Goal: Task Accomplishment & Management: Manage account settings

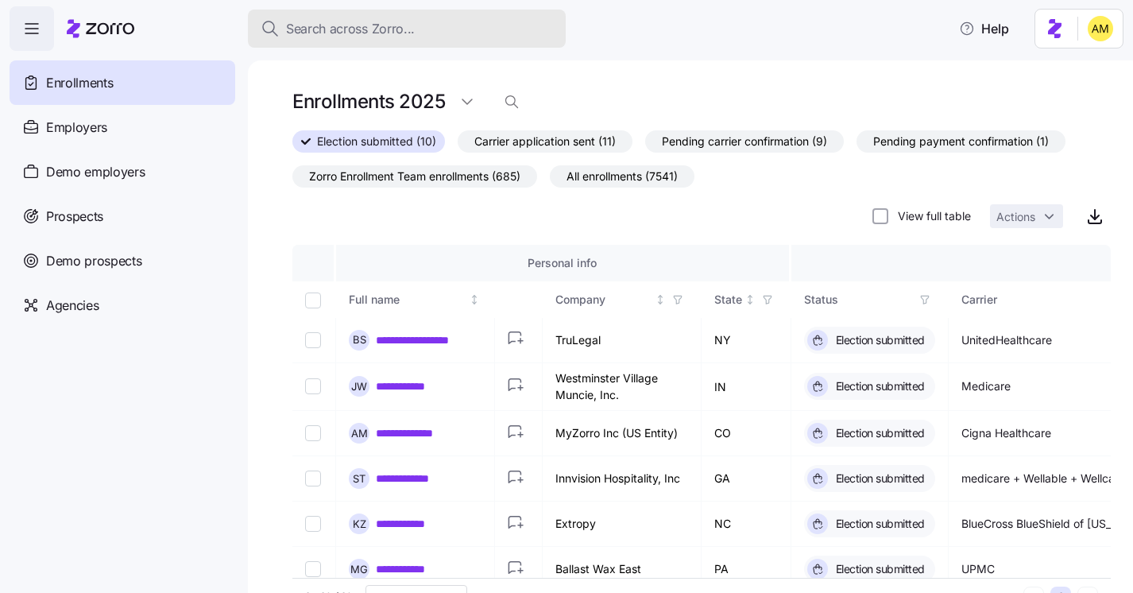
scroll to position [200, 0]
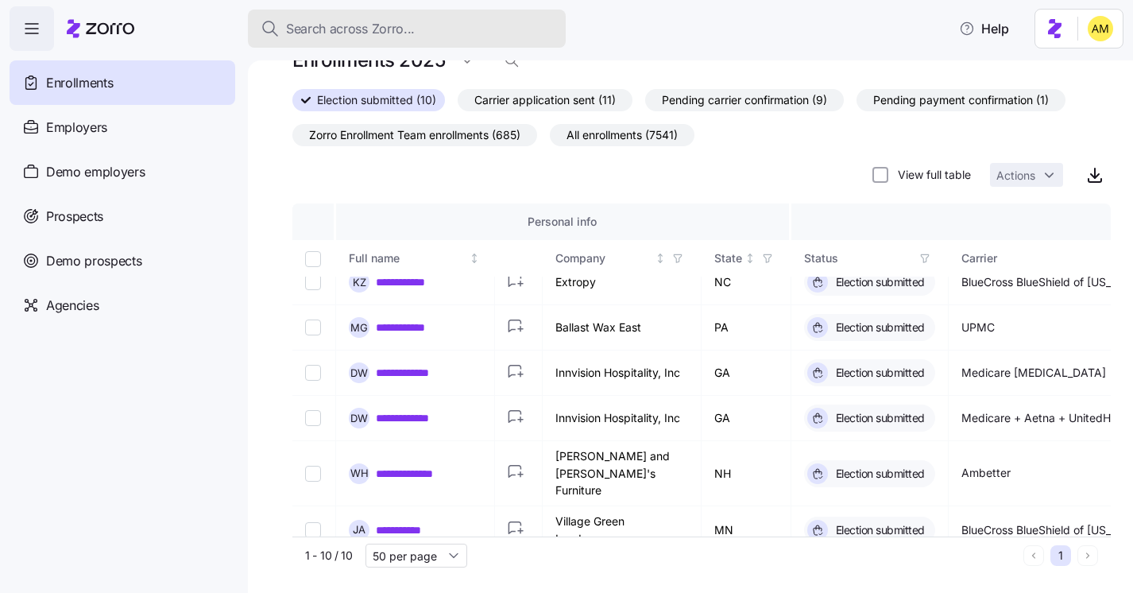
click at [338, 42] on button "Search across Zorro..." at bounding box center [407, 29] width 318 height 38
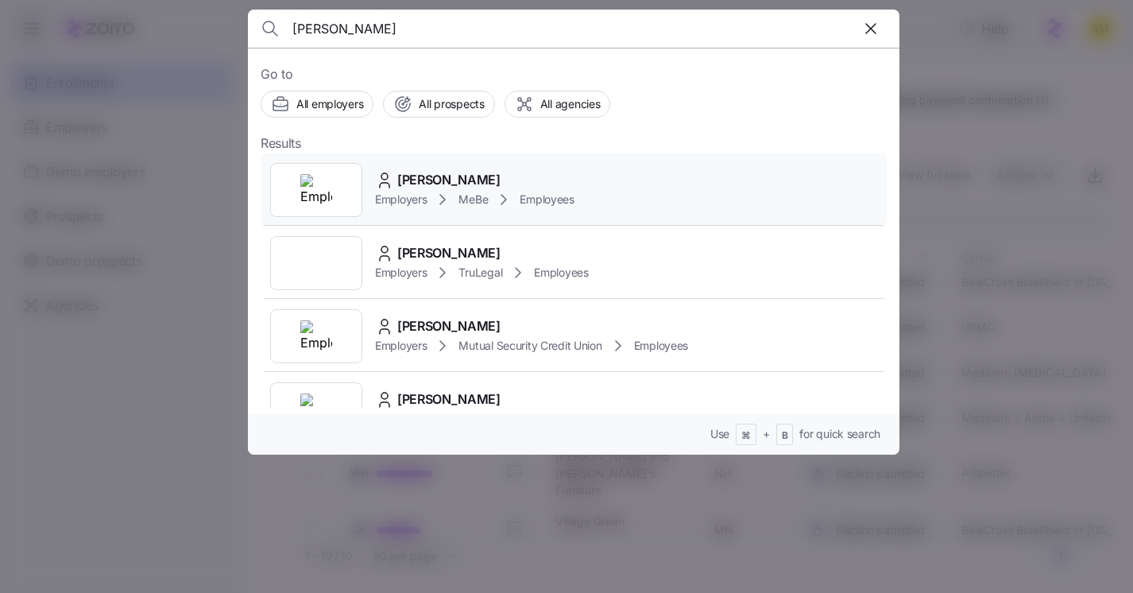
type input "[PERSON_NAME]"
click at [441, 183] on span "[PERSON_NAME]" at bounding box center [448, 180] width 103 height 20
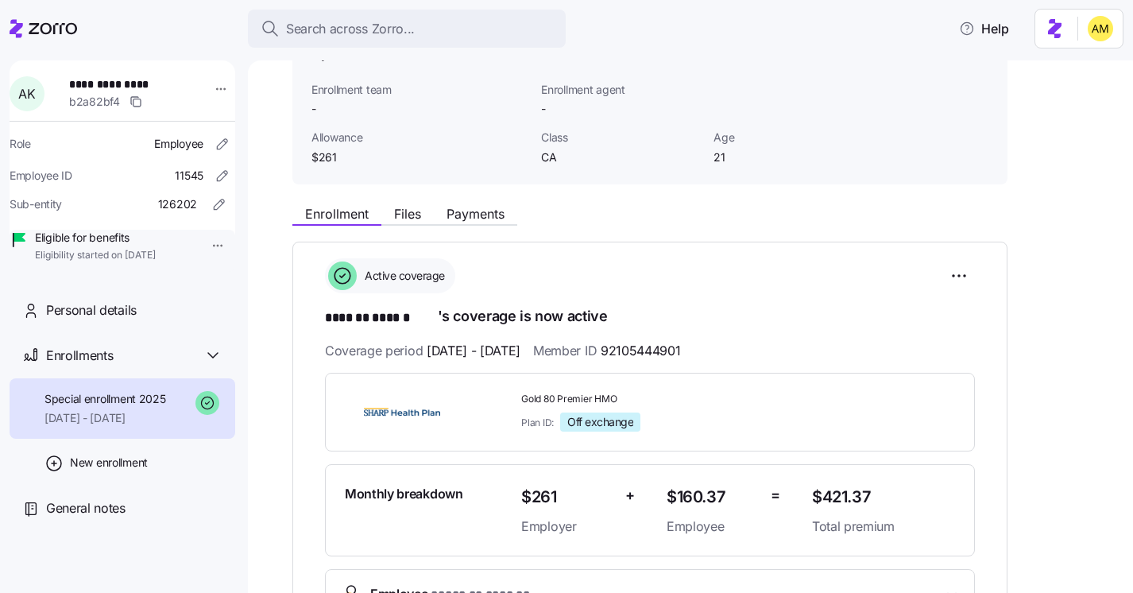
scroll to position [105, 0]
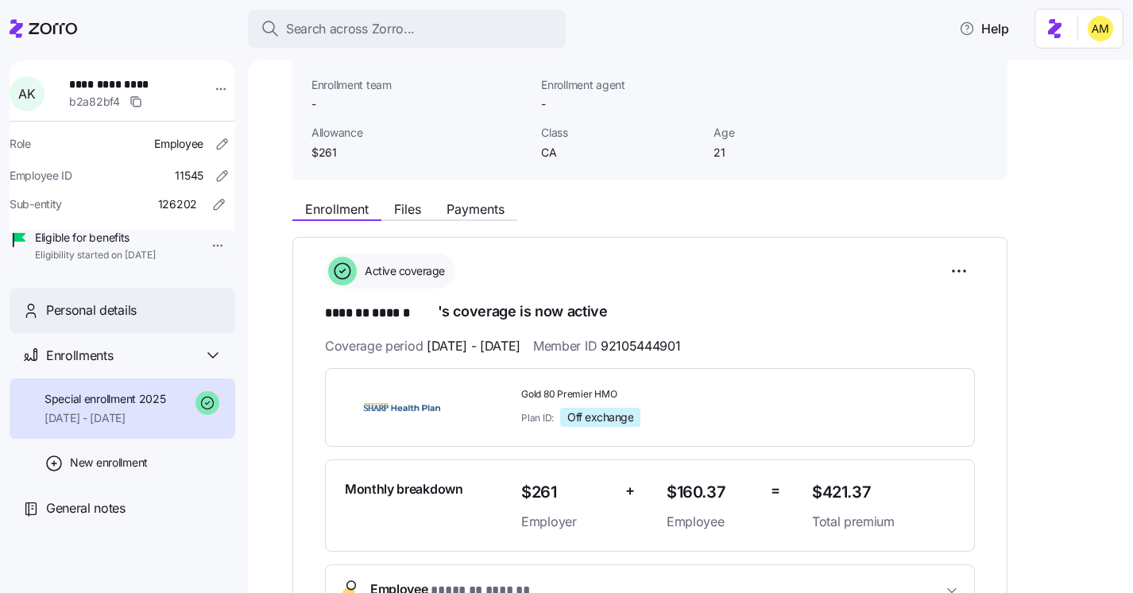
click at [75, 320] on span "Personal details" at bounding box center [91, 310] width 91 height 20
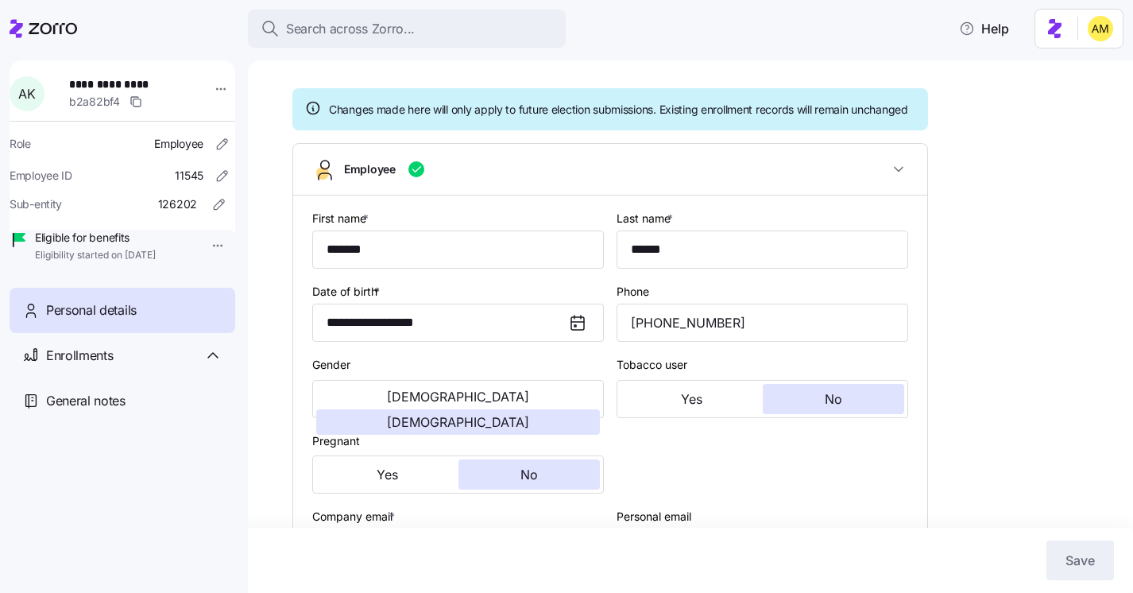
scroll to position [121, 0]
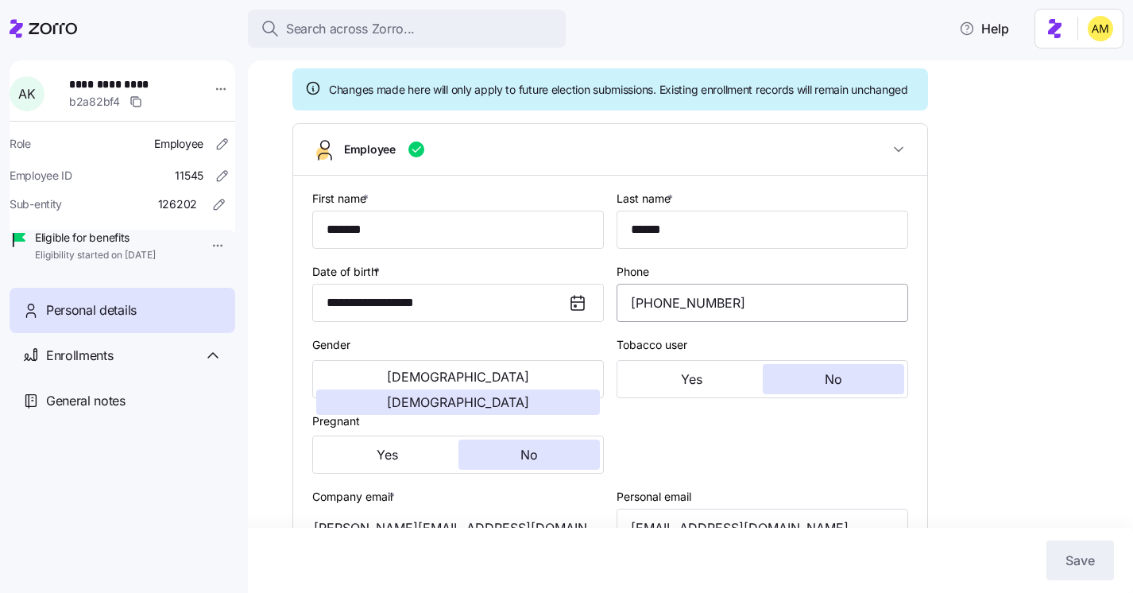
type input "CA"
drag, startPoint x: 732, startPoint y: 323, endPoint x: 625, endPoint y: 319, distance: 107.3
click at [625, 319] on input "[PHONE_NUMBER]" at bounding box center [763, 303] width 292 height 38
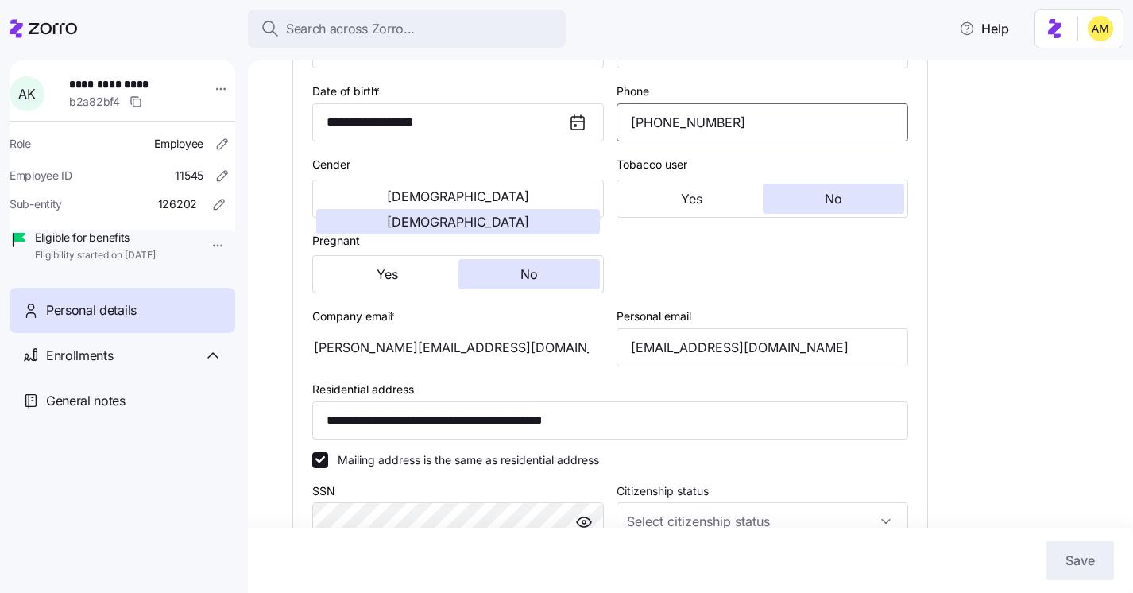
scroll to position [307, 0]
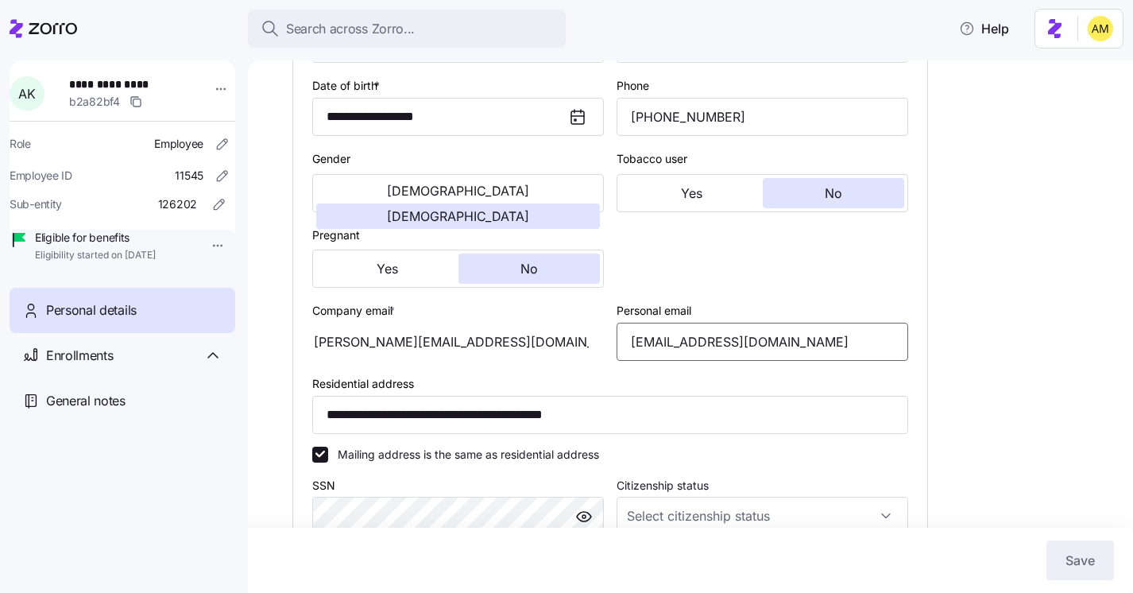
drag, startPoint x: 839, startPoint y: 365, endPoint x: 590, endPoint y: 350, distance: 249.9
click at [590, 350] on div "**********" at bounding box center [610, 403] width 609 height 814
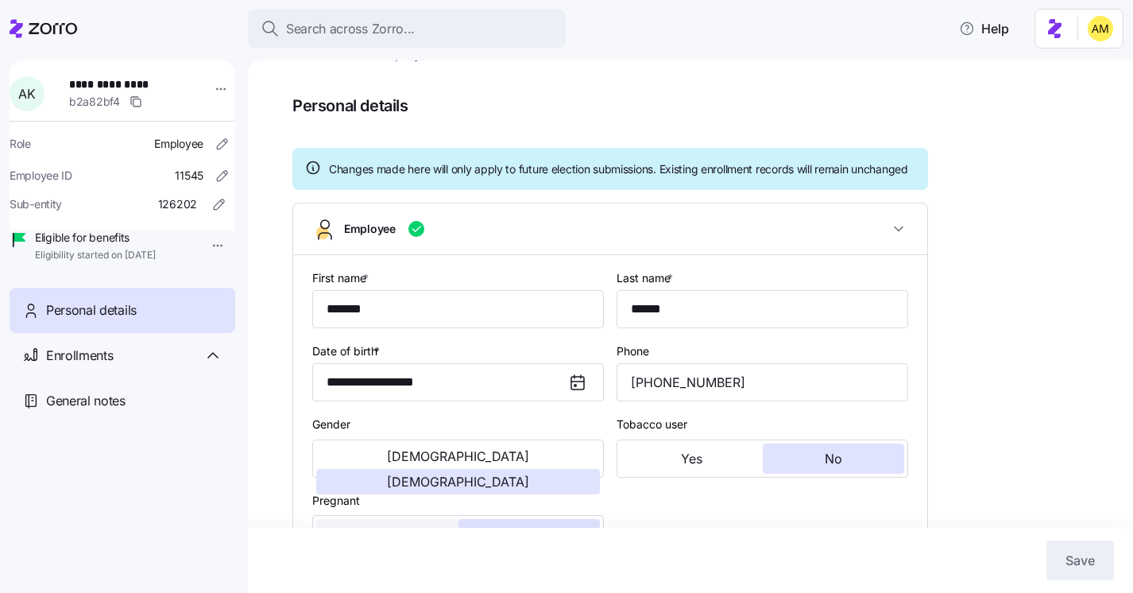
scroll to position [0, 0]
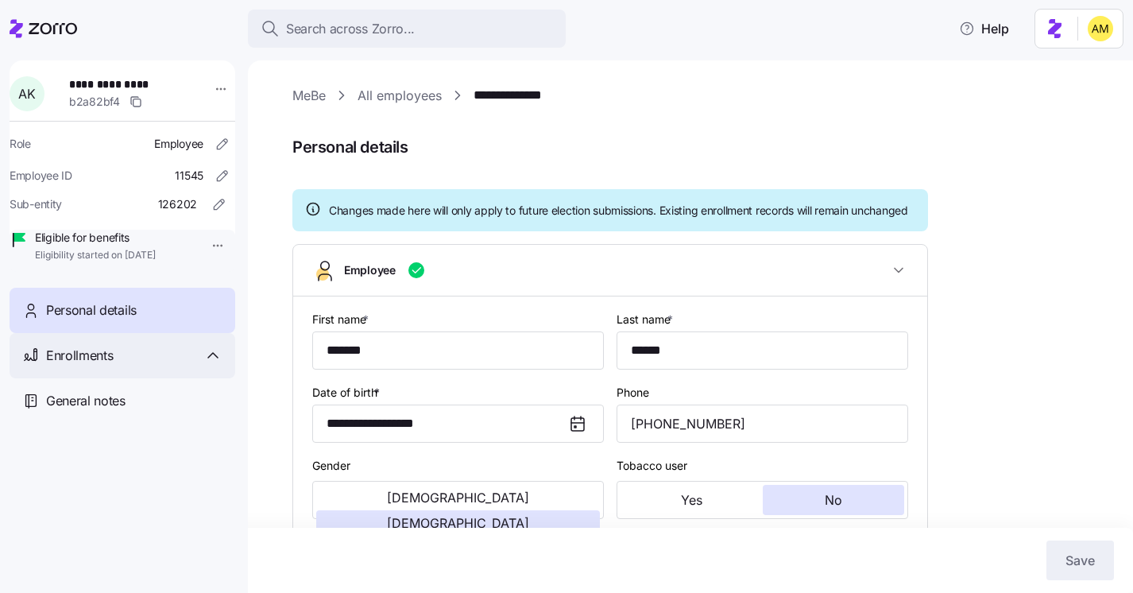
click at [95, 365] on span "Enrollments" at bounding box center [79, 356] width 67 height 20
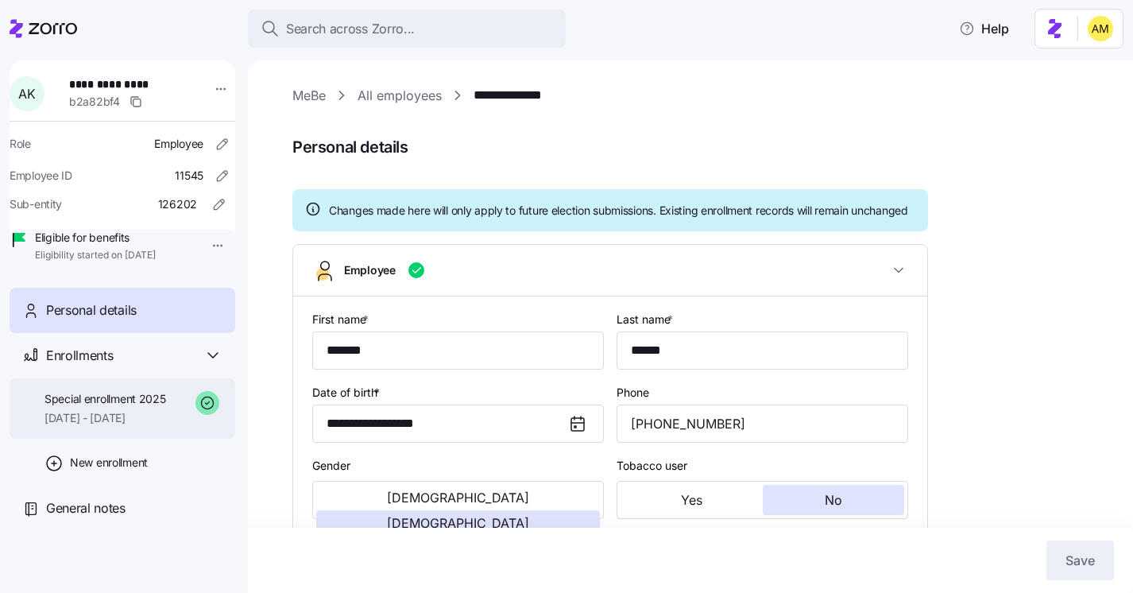
click at [103, 426] on span "[DATE] - [DATE]" at bounding box center [105, 418] width 122 height 16
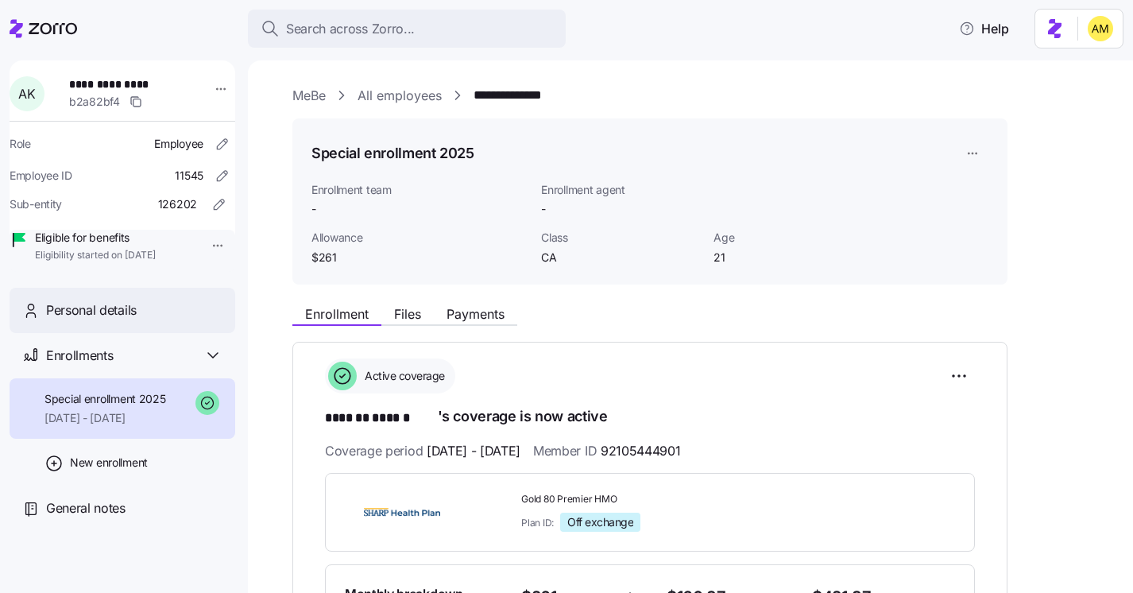
click at [143, 320] on div "Personal details" at bounding box center [134, 310] width 176 height 20
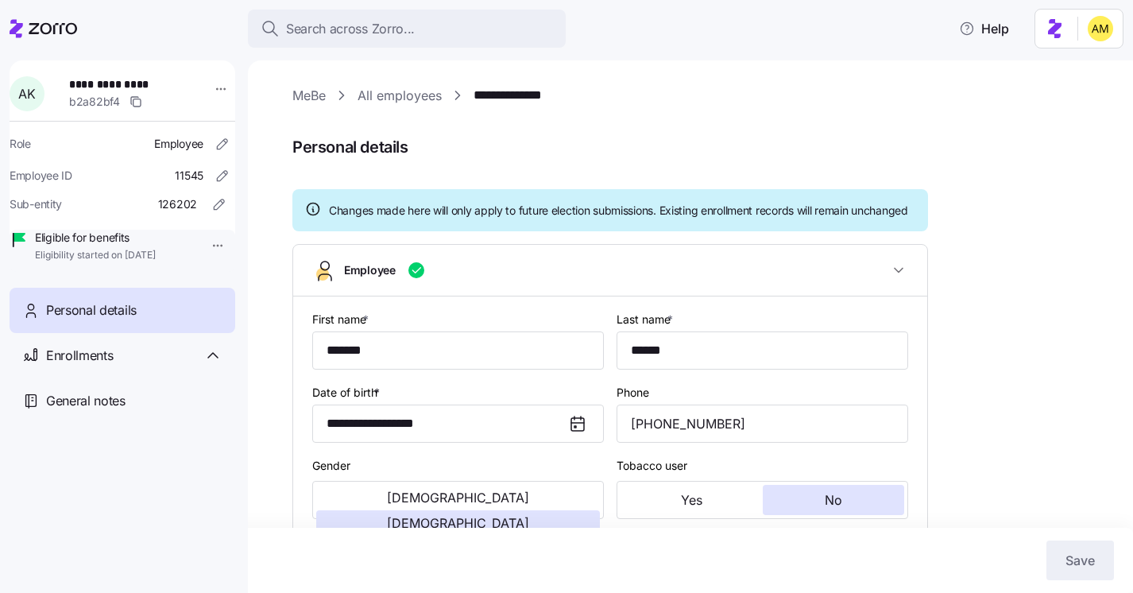
type input "CA"
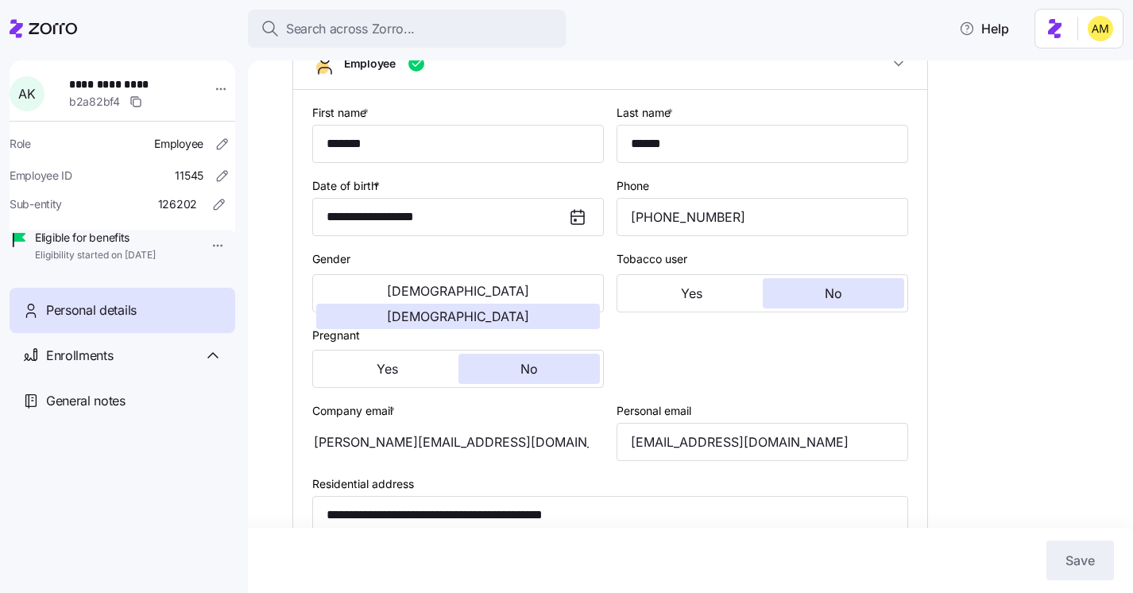
scroll to position [294, 0]
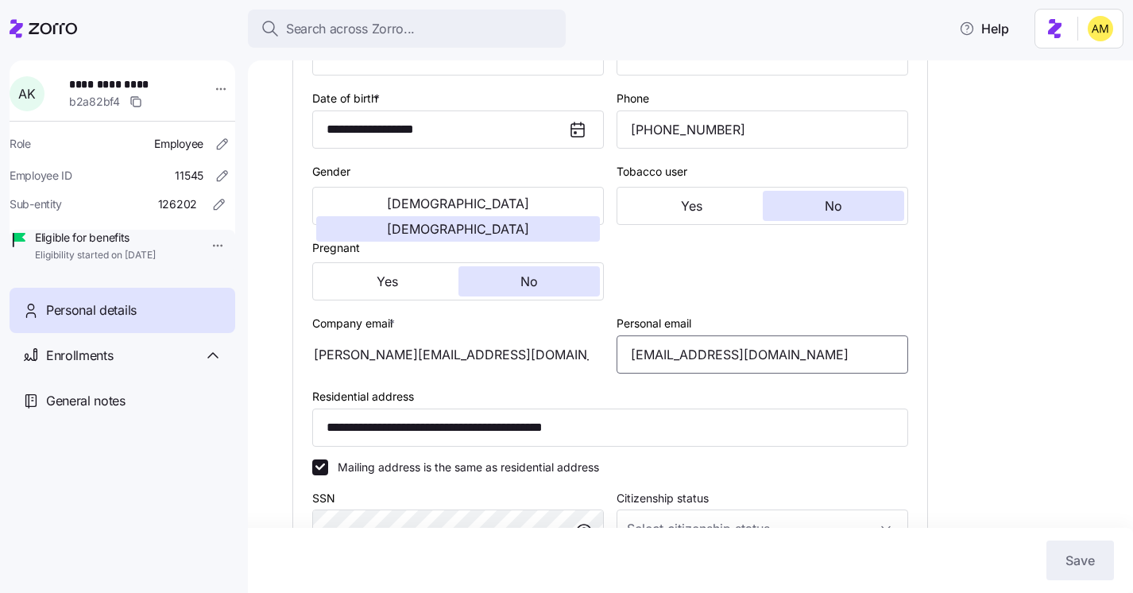
drag, startPoint x: 816, startPoint y: 373, endPoint x: 578, endPoint y: 367, distance: 238.5
click at [578, 367] on div "**********" at bounding box center [610, 416] width 609 height 814
drag, startPoint x: 488, startPoint y: 374, endPoint x: 472, endPoint y: 369, distance: 16.8
click at [472, 369] on div "[PERSON_NAME][EMAIL_ADDRESS][DOMAIN_NAME]" at bounding box center [458, 354] width 292 height 38
drag, startPoint x: 480, startPoint y: 370, endPoint x: 342, endPoint y: 370, distance: 138.3
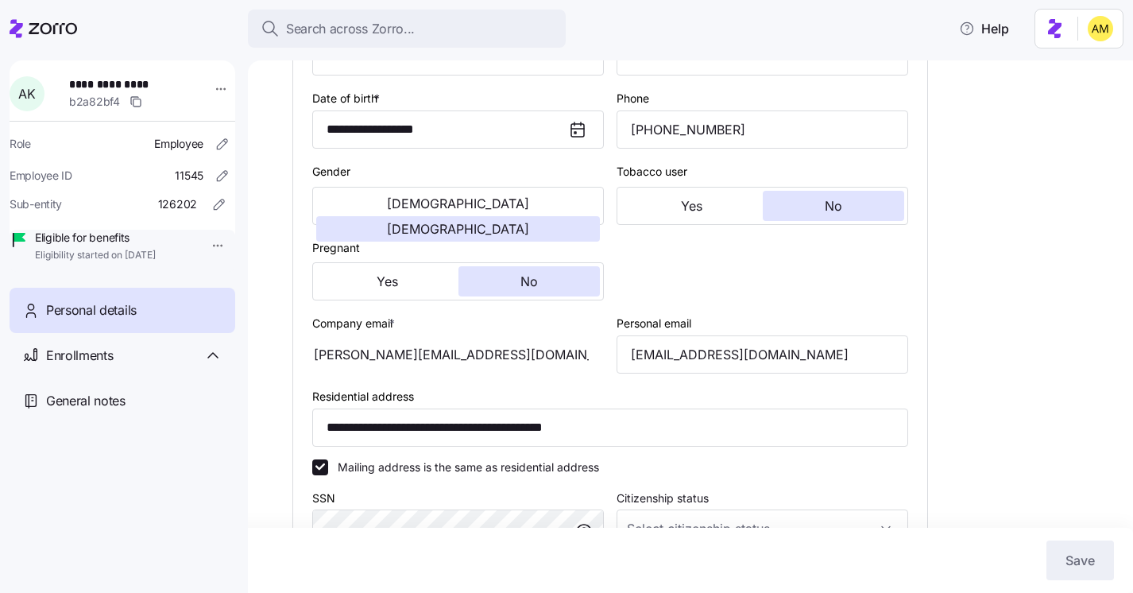
click at [342, 370] on div "[PERSON_NAME][EMAIL_ADDRESS][DOMAIN_NAME]" at bounding box center [458, 354] width 292 height 38
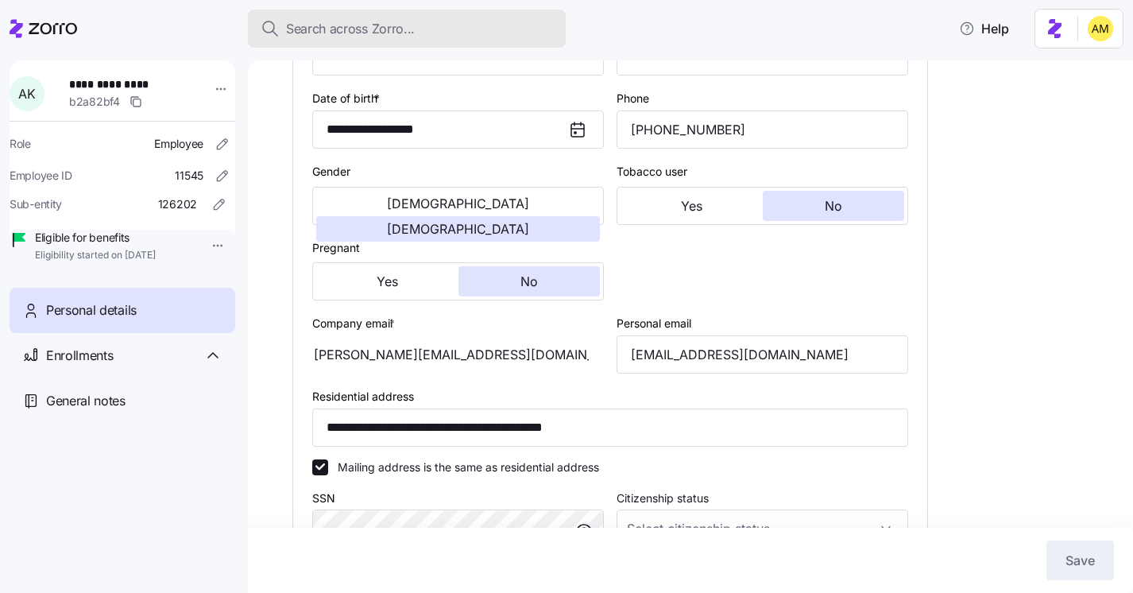
click at [319, 28] on span "Search across Zorro..." at bounding box center [350, 29] width 129 height 20
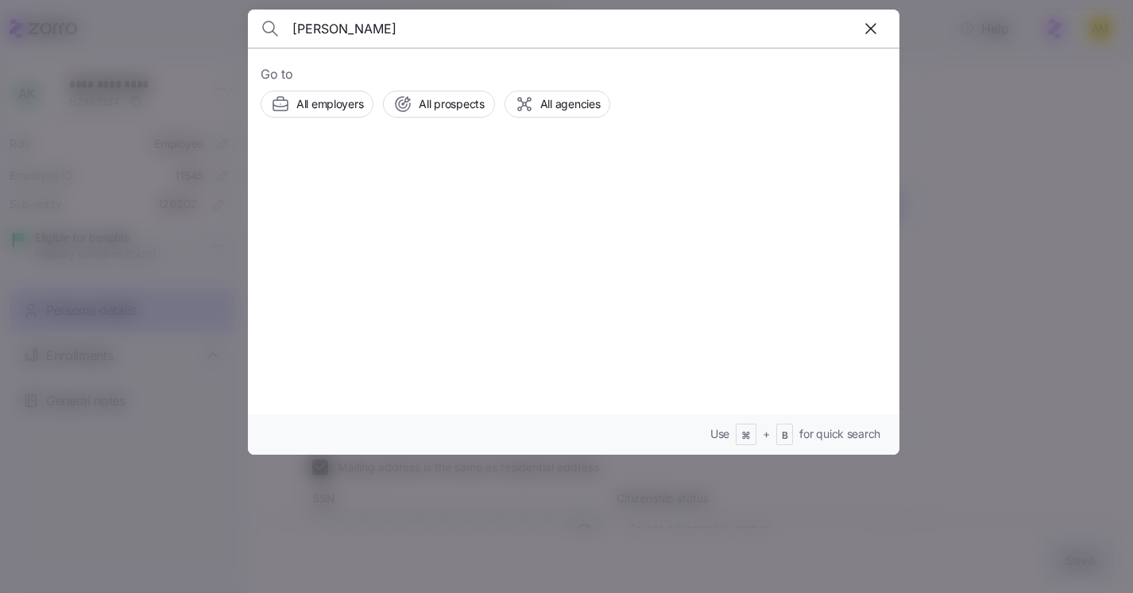
type input "[PERSON_NAME]"
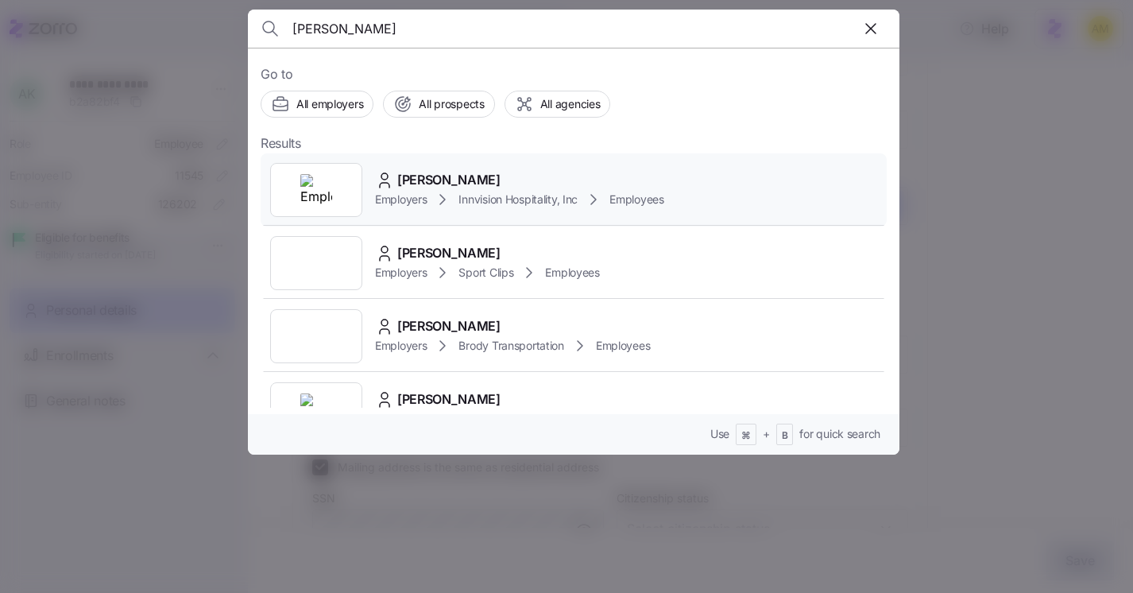
click at [425, 190] on div "Employers Innvision Hospitality, Inc Employees" at bounding box center [519, 199] width 289 height 19
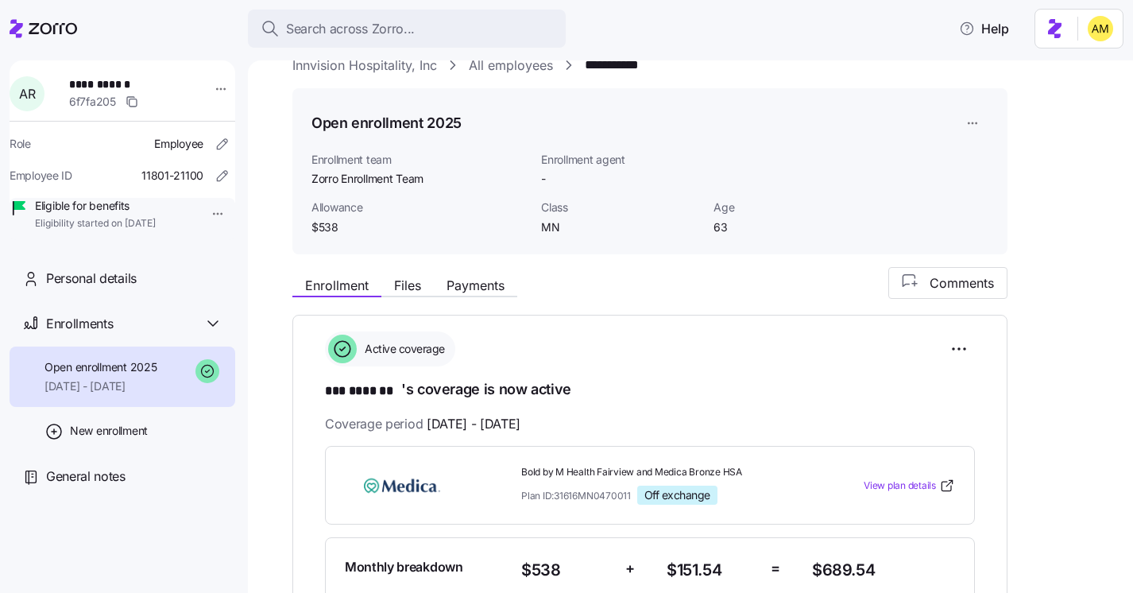
scroll to position [7, 0]
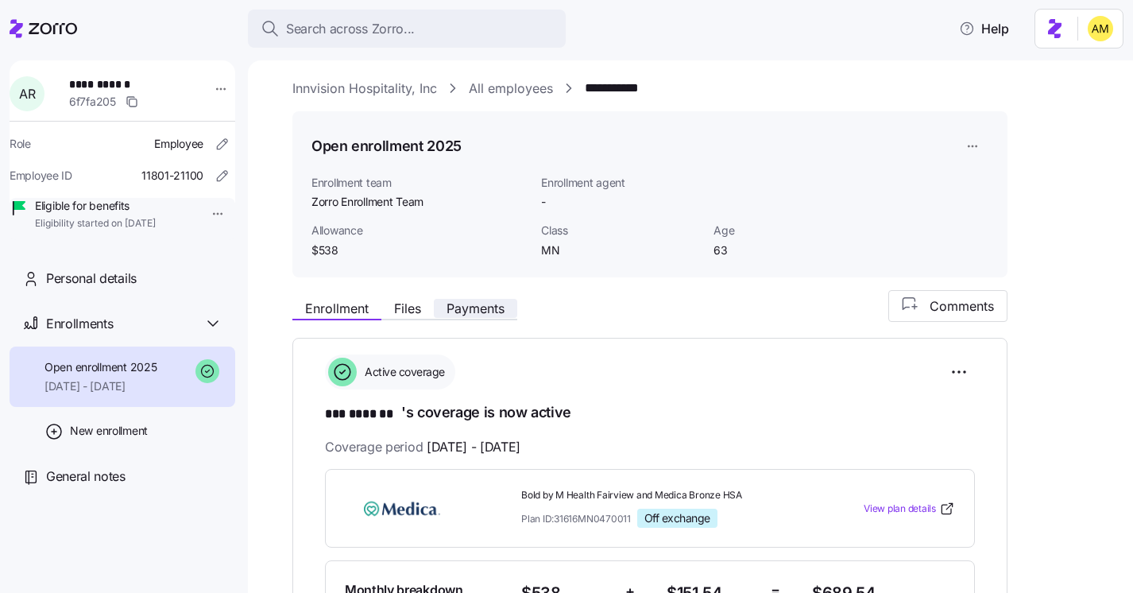
click at [470, 307] on span "Payments" at bounding box center [476, 308] width 58 height 13
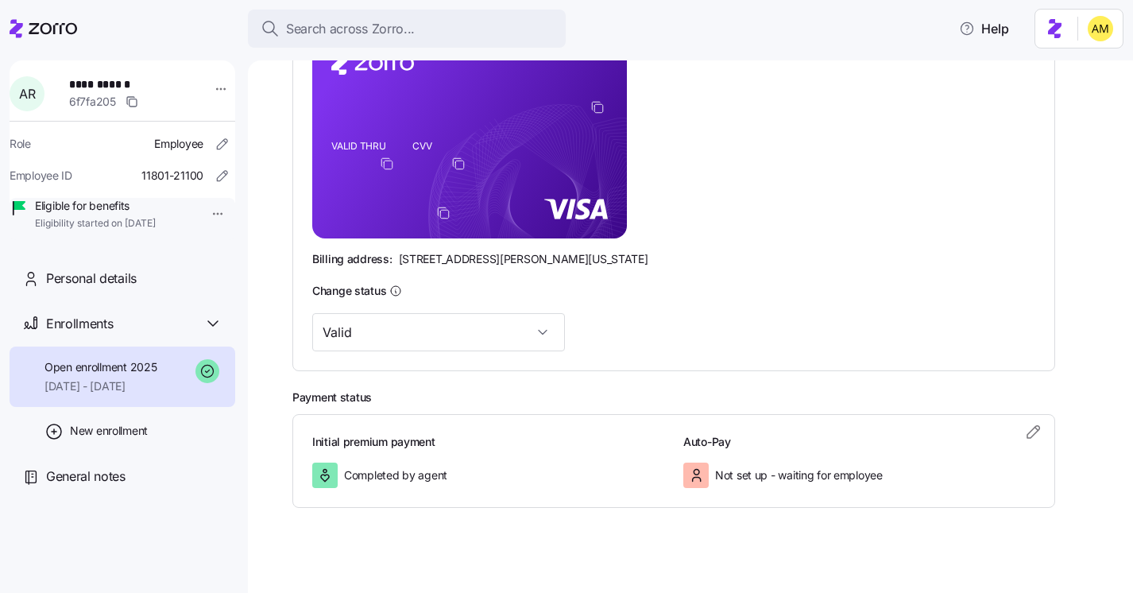
scroll to position [472, 0]
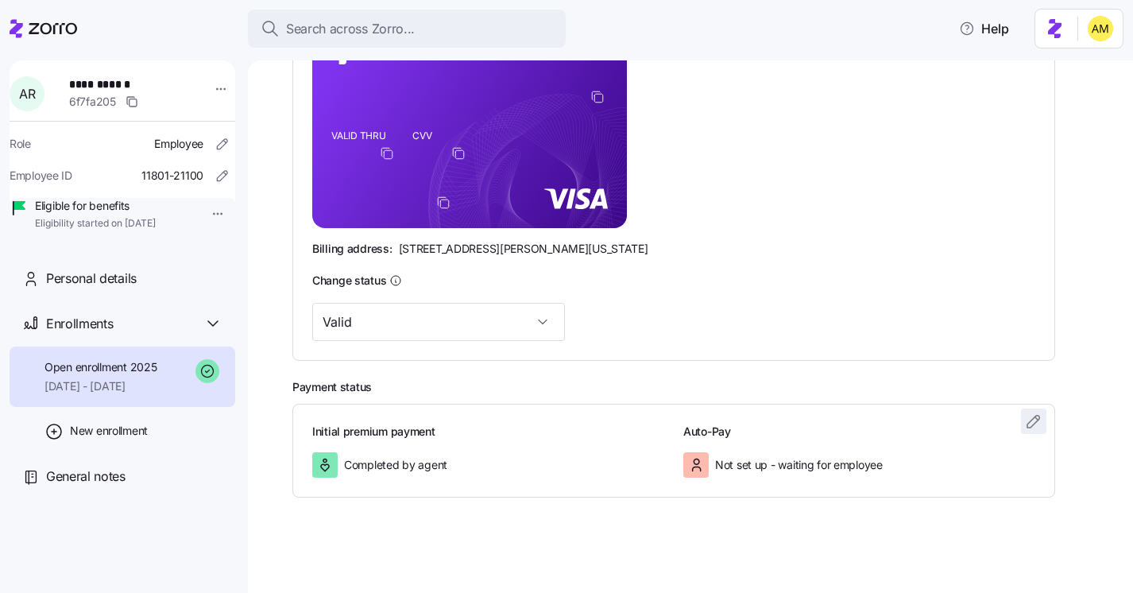
click at [1038, 422] on icon "button" at bounding box center [1033, 421] width 19 height 19
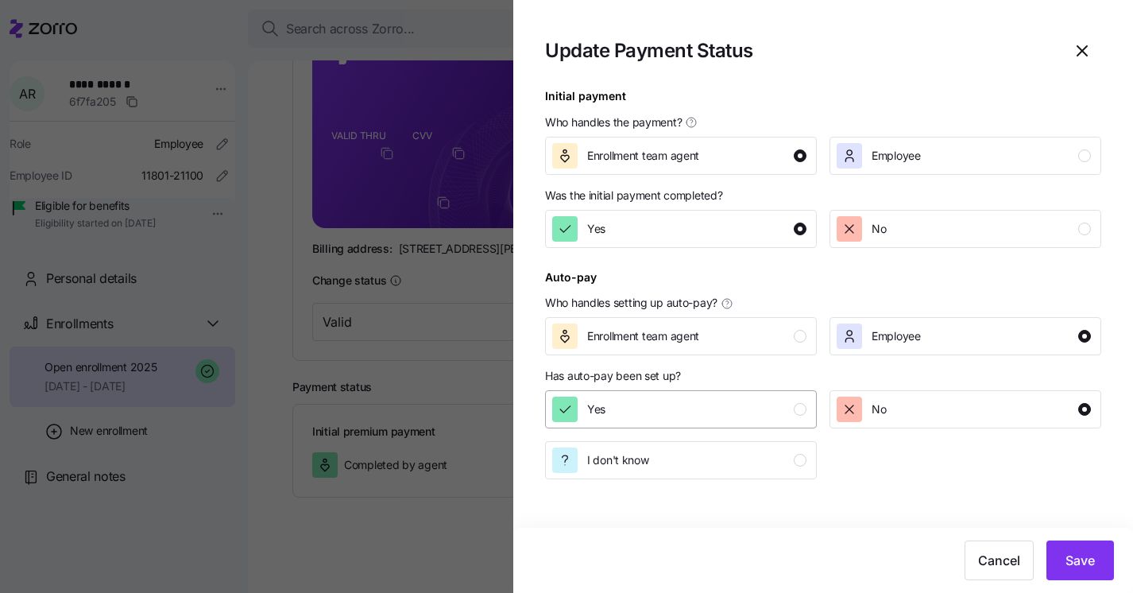
click at [732, 406] on div "Yes" at bounding box center [679, 408] width 254 height 25
click at [1085, 563] on span "Save" at bounding box center [1080, 560] width 29 height 19
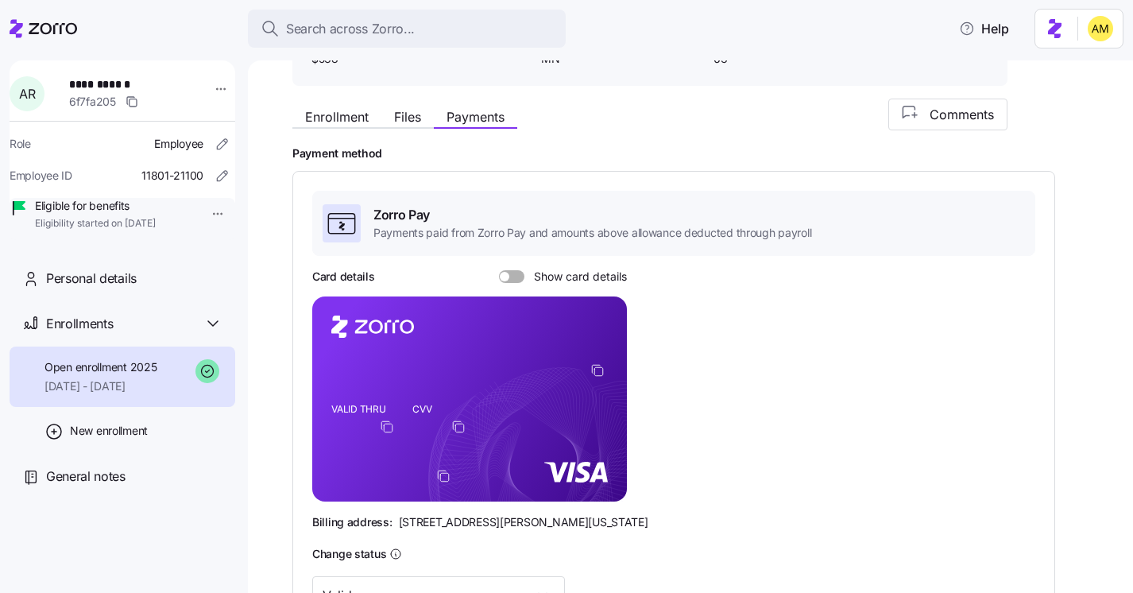
scroll to position [0, 0]
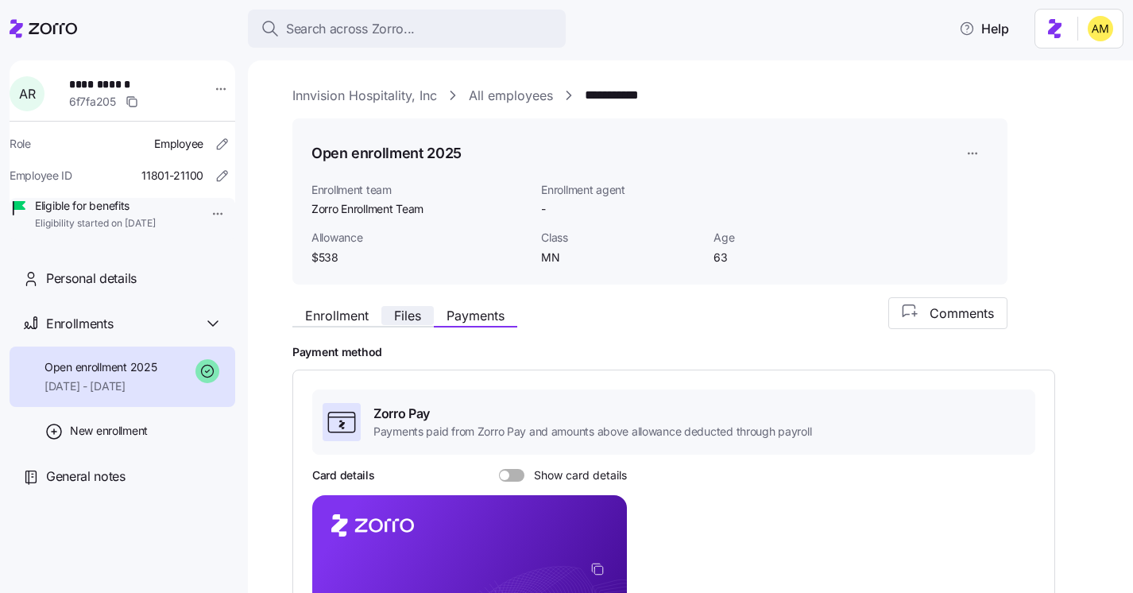
click at [417, 322] on span "Files" at bounding box center [407, 315] width 27 height 13
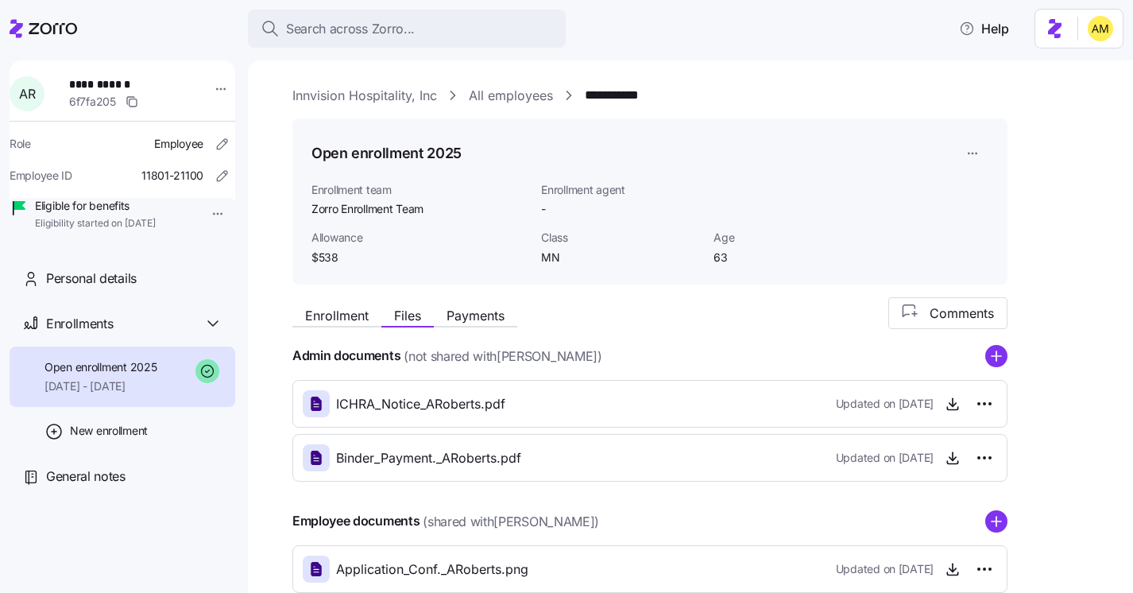
scroll to position [149, 0]
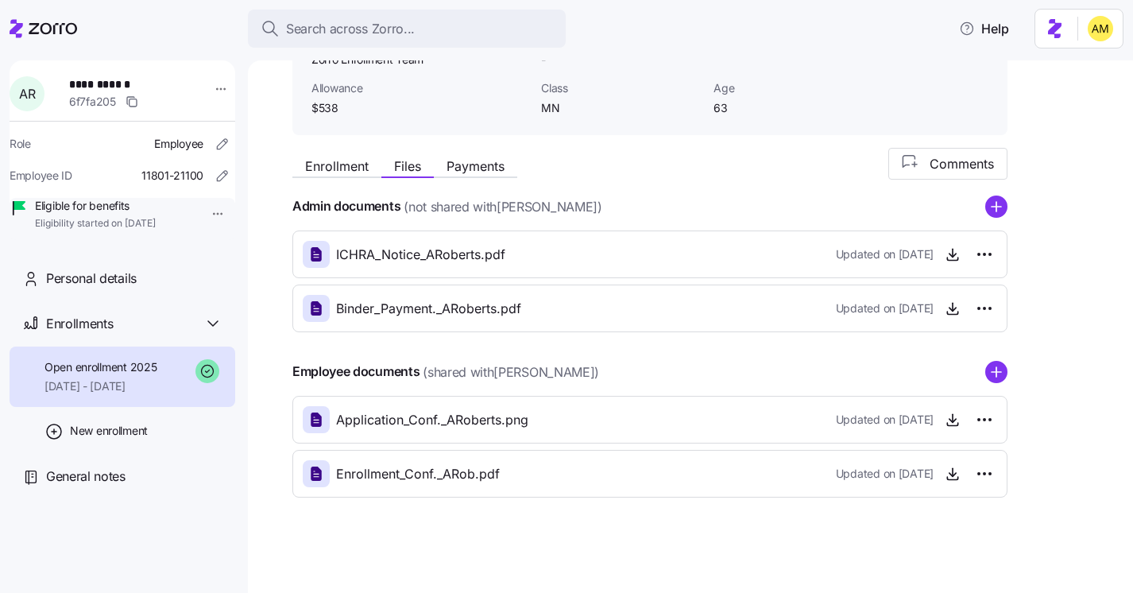
click at [468, 177] on div "Enrollment Files Payments" at bounding box center [404, 168] width 225 height 19
click at [464, 168] on span "Payments" at bounding box center [476, 166] width 58 height 13
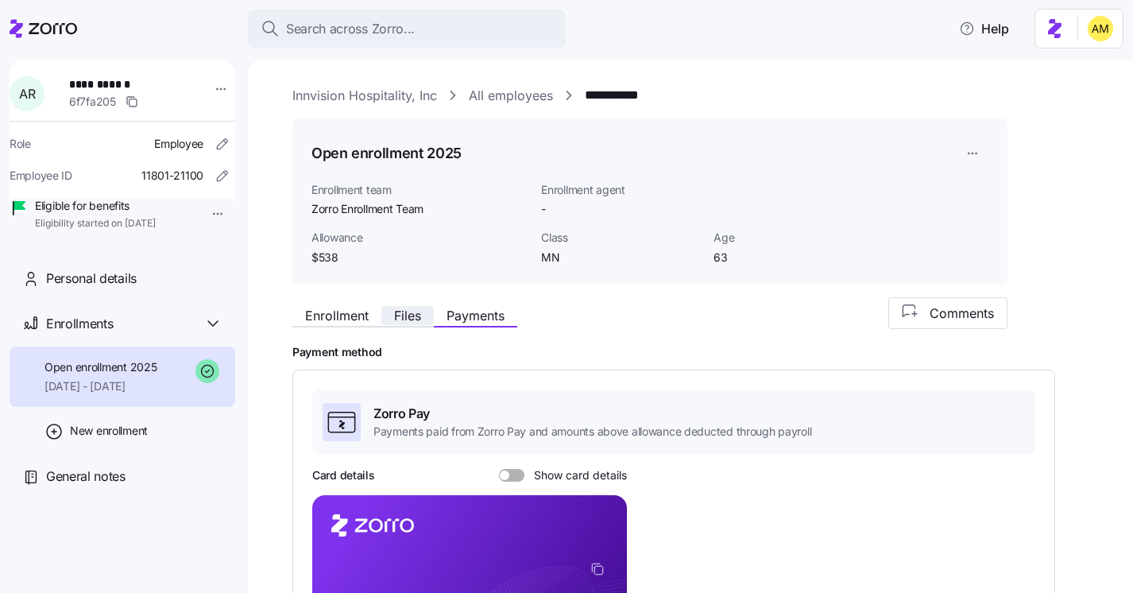
click at [413, 319] on span "Files" at bounding box center [407, 315] width 27 height 13
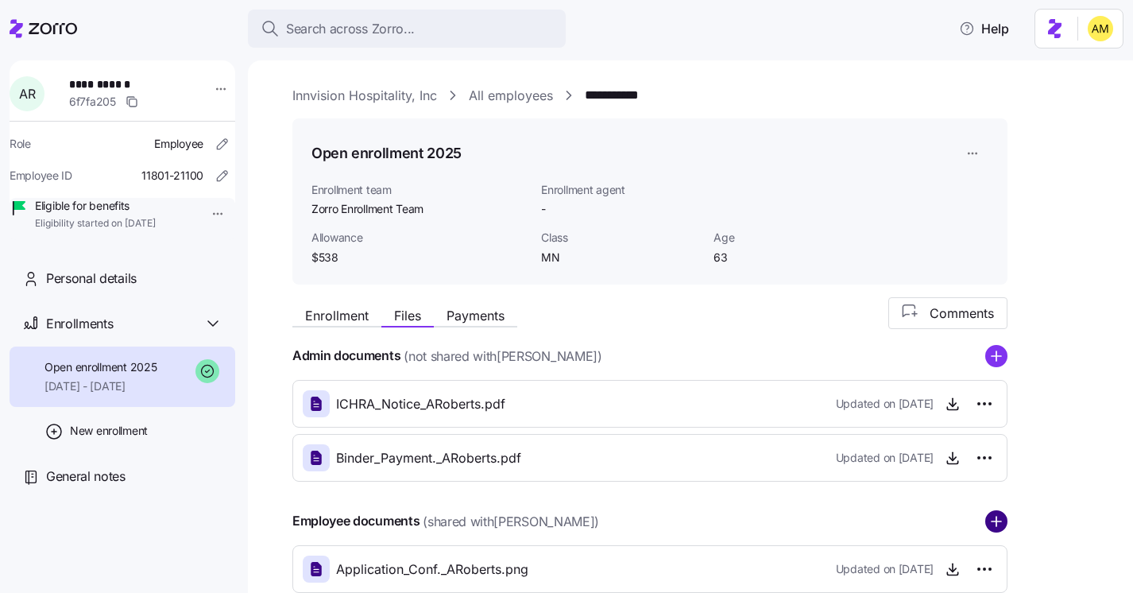
click at [988, 520] on circle "add icon" at bounding box center [996, 521] width 21 height 21
click at [137, 394] on span "[DATE] - [DATE]" at bounding box center [100, 386] width 112 height 16
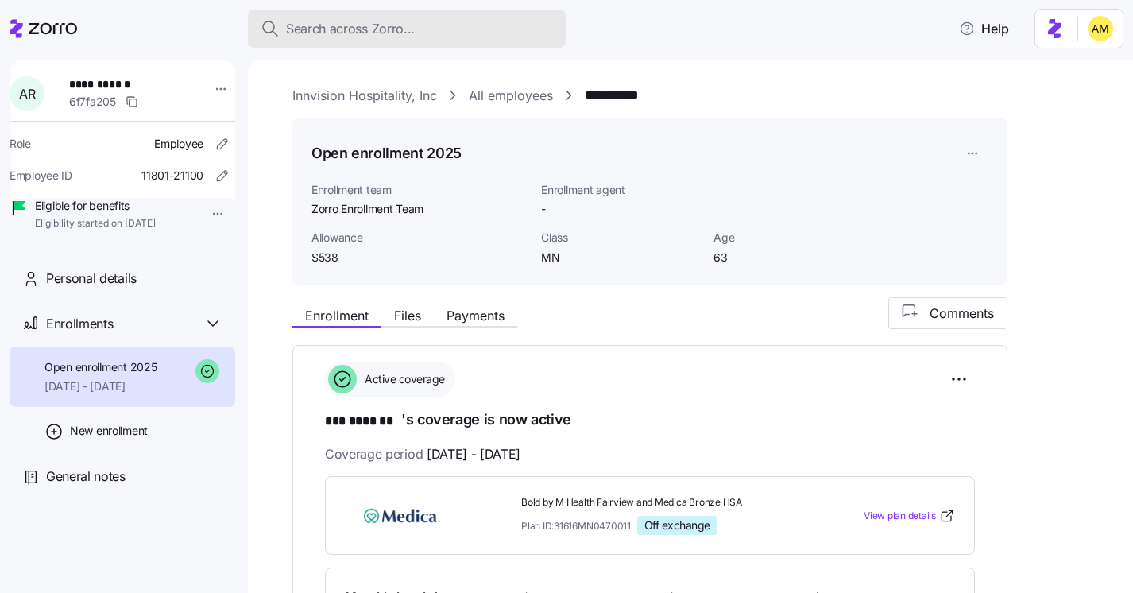
click at [331, 23] on span "Search across Zorro..." at bounding box center [350, 29] width 129 height 20
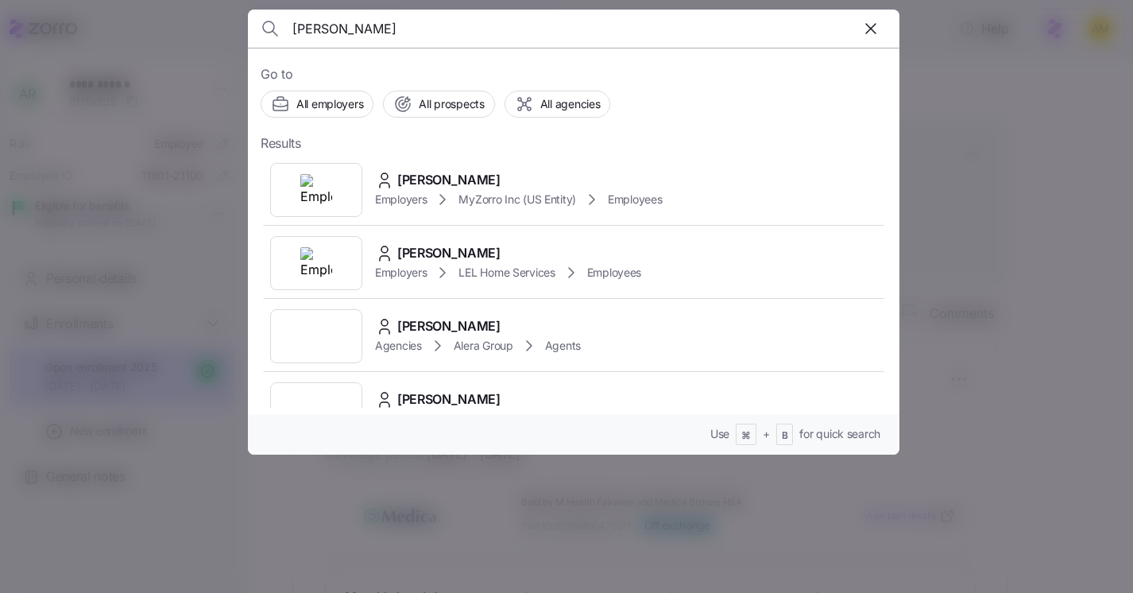
type input "[PERSON_NAME]"
click at [433, 184] on span "[PERSON_NAME]" at bounding box center [448, 180] width 103 height 20
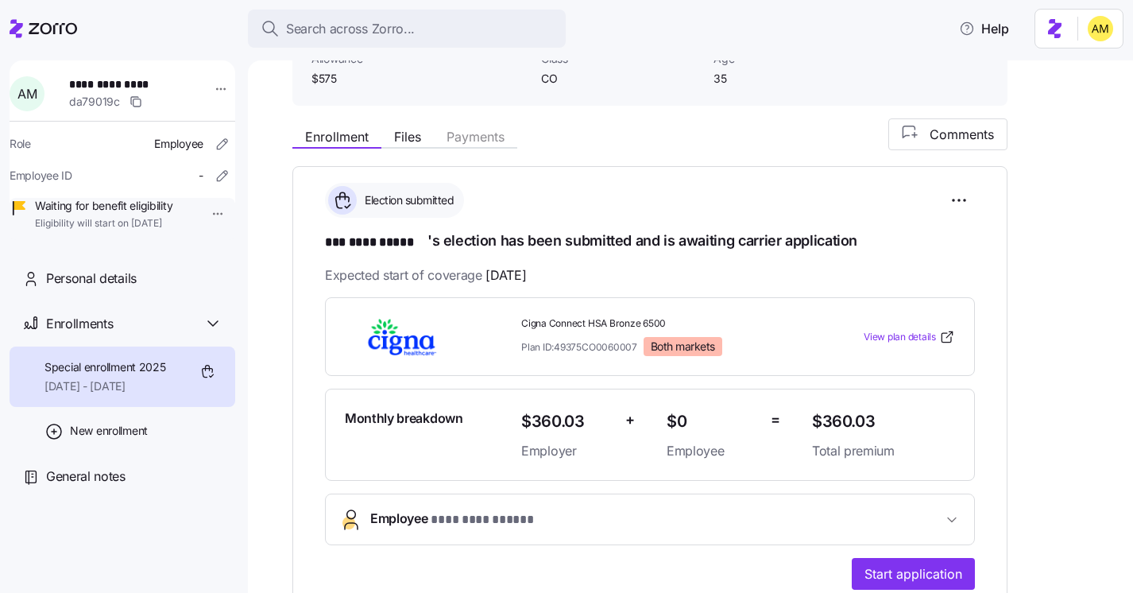
scroll to position [178, 0]
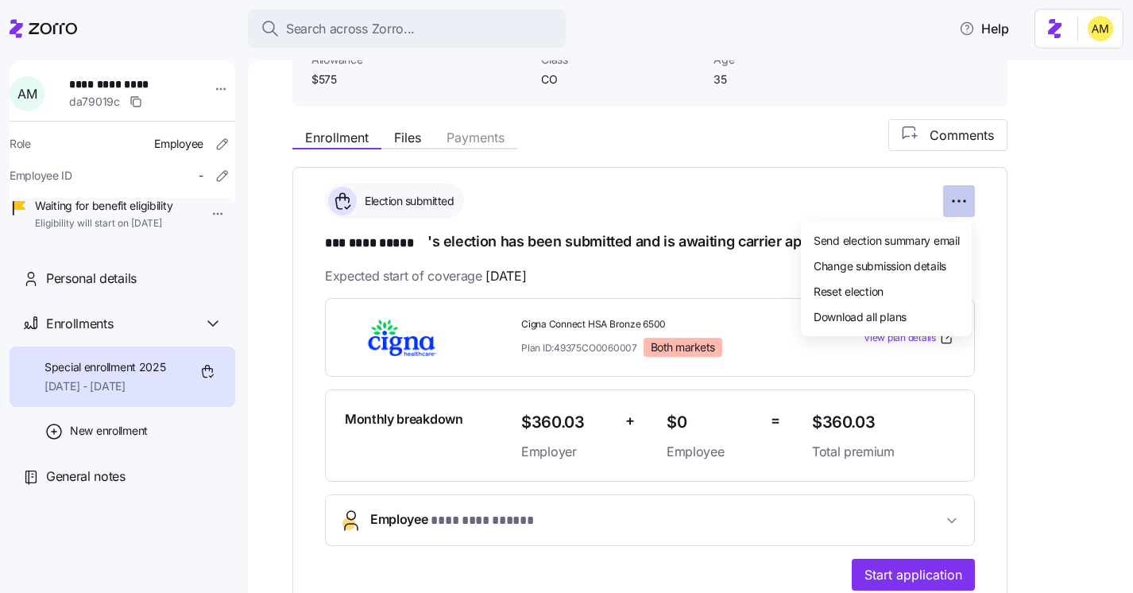
click at [964, 204] on html "**********" at bounding box center [566, 291] width 1133 height 583
click at [270, 345] on html "**********" at bounding box center [566, 291] width 1133 height 583
click at [50, 29] on icon at bounding box center [53, 28] width 48 height 11
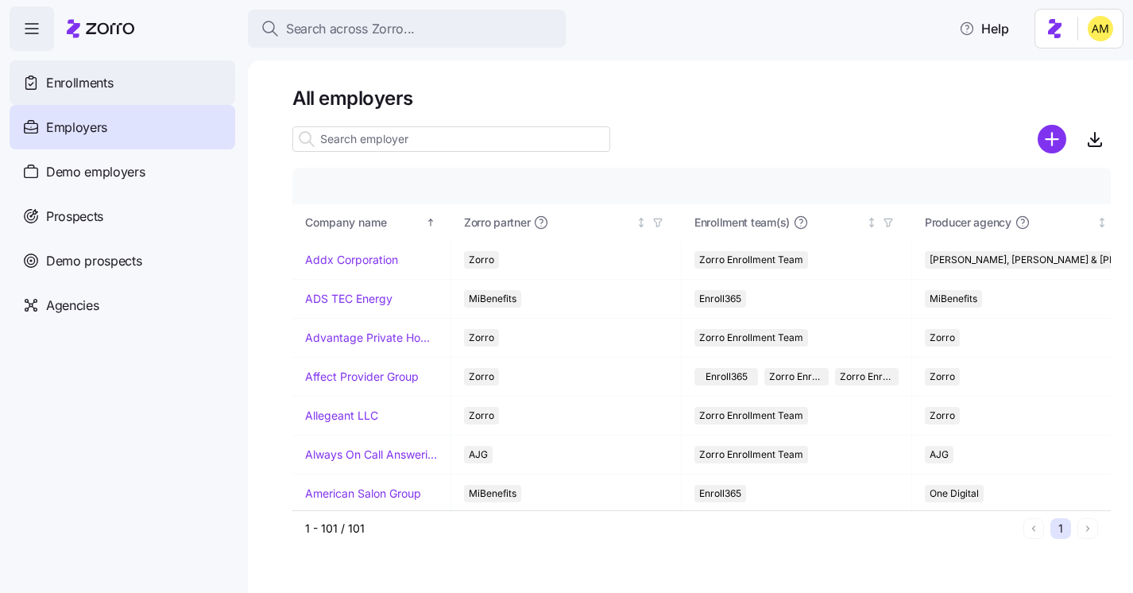
click at [114, 82] on div "Enrollments" at bounding box center [123, 82] width 226 height 44
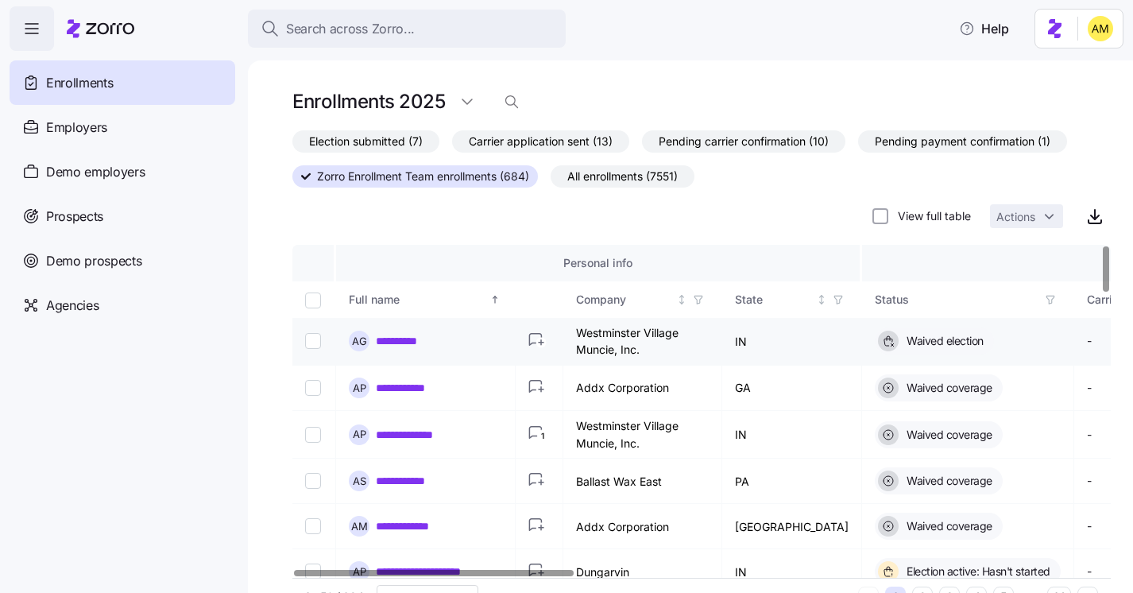
click at [404, 344] on link "**********" at bounding box center [401, 341] width 51 height 16
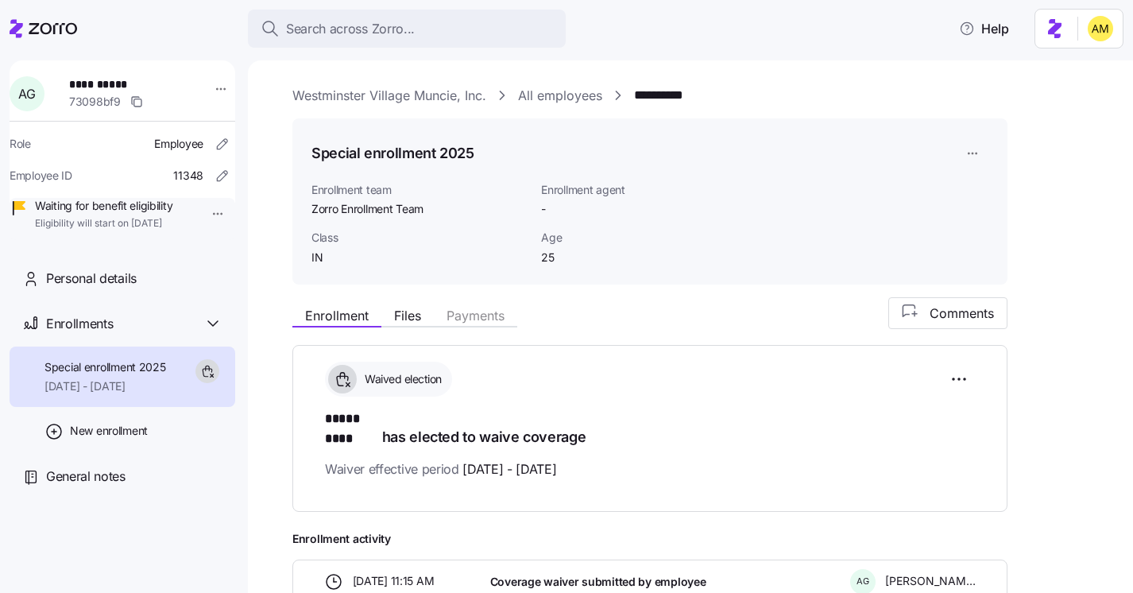
scroll to position [94, 0]
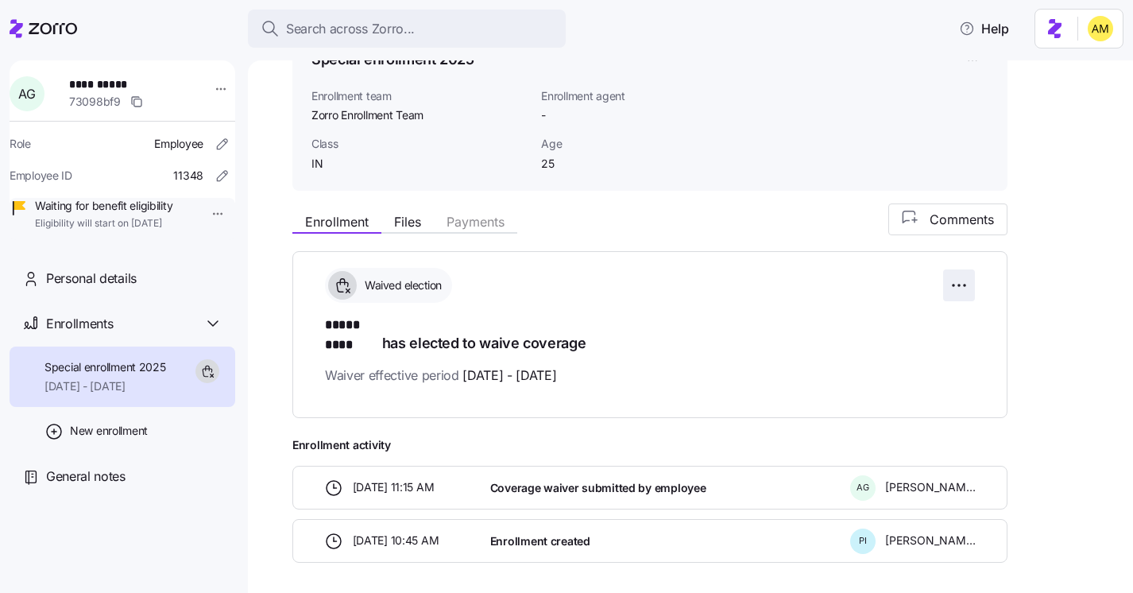
click at [957, 288] on html "**********" at bounding box center [566, 291] width 1133 height 583
click at [725, 421] on html "**********" at bounding box center [566, 291] width 1133 height 583
click at [30, 33] on icon at bounding box center [53, 28] width 48 height 11
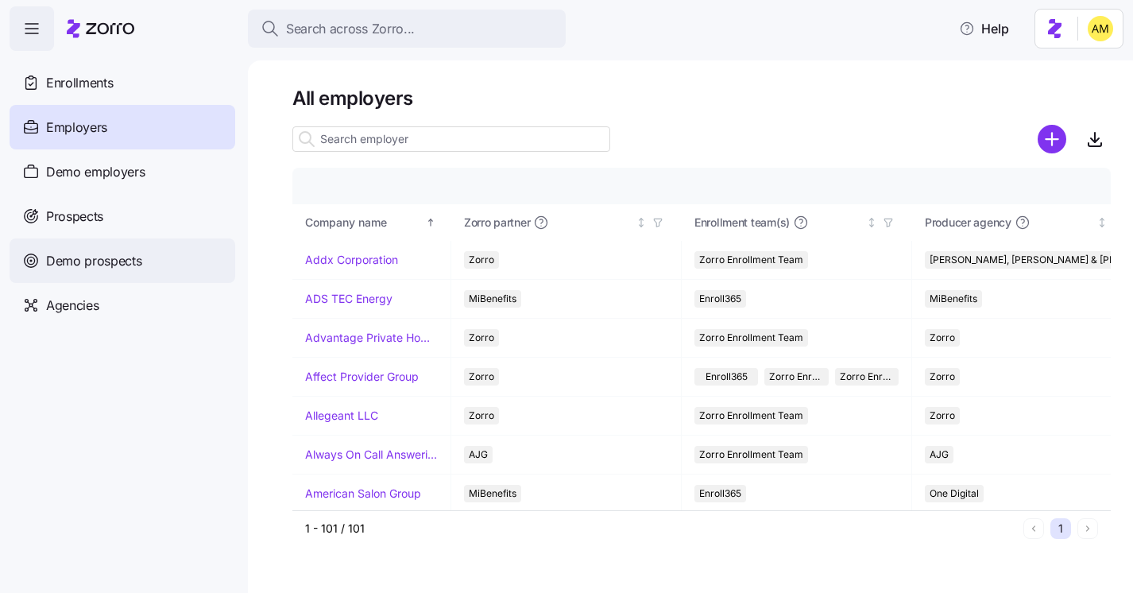
click at [107, 261] on span "Demo prospects" at bounding box center [94, 261] width 96 height 20
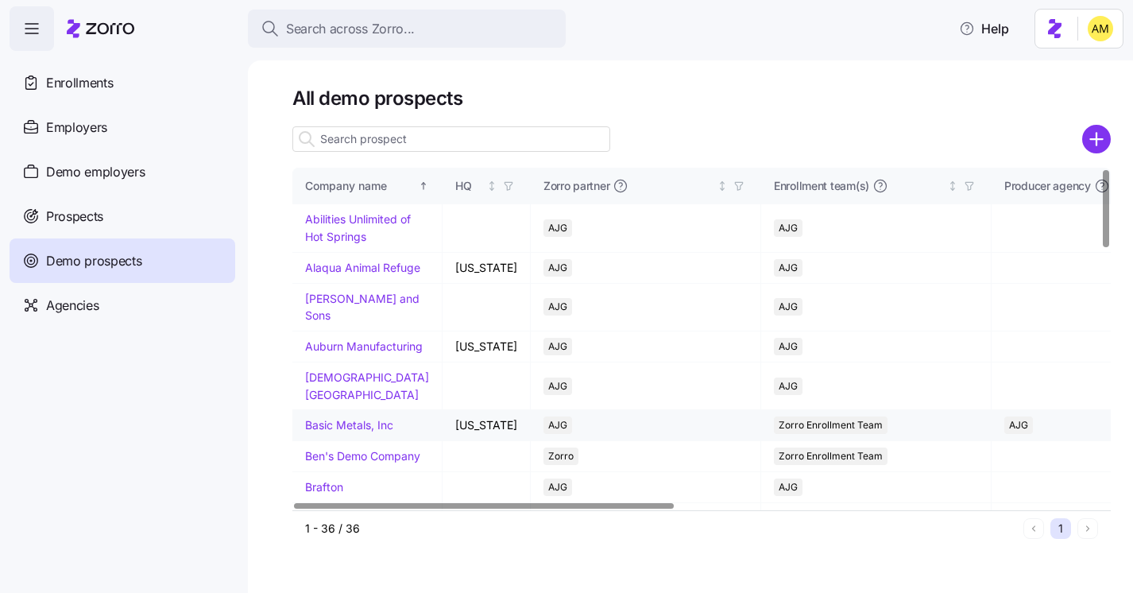
click at [340, 431] on link "Basic Metals, Inc" at bounding box center [349, 425] width 88 height 14
click at [139, 176] on span "Demo employers" at bounding box center [95, 172] width 99 height 20
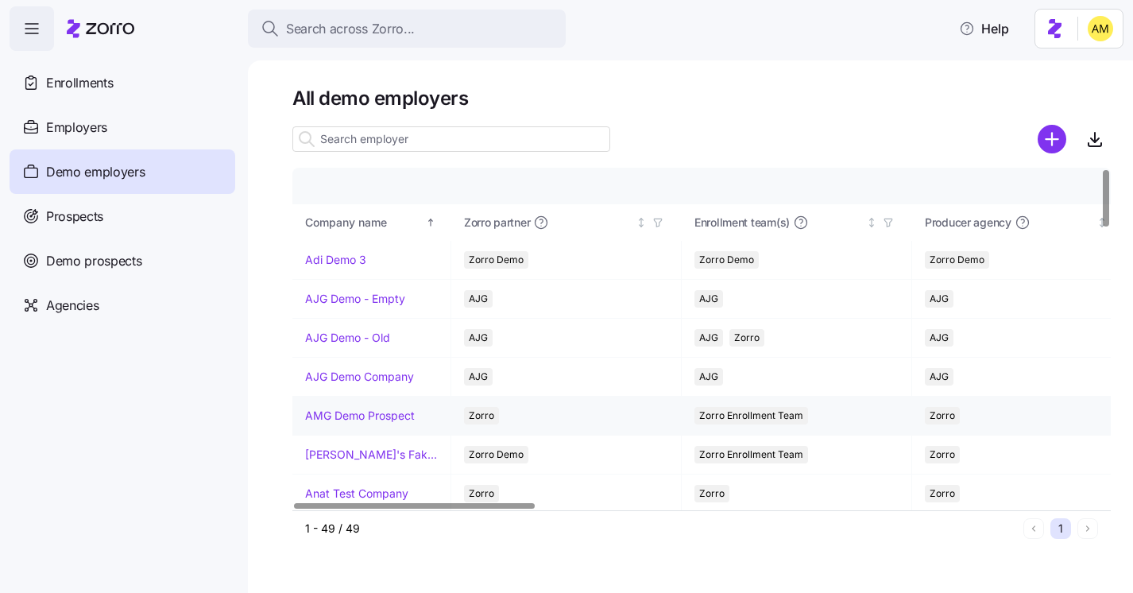
click at [382, 419] on link "AMG Demo Prospect" at bounding box center [360, 416] width 110 height 16
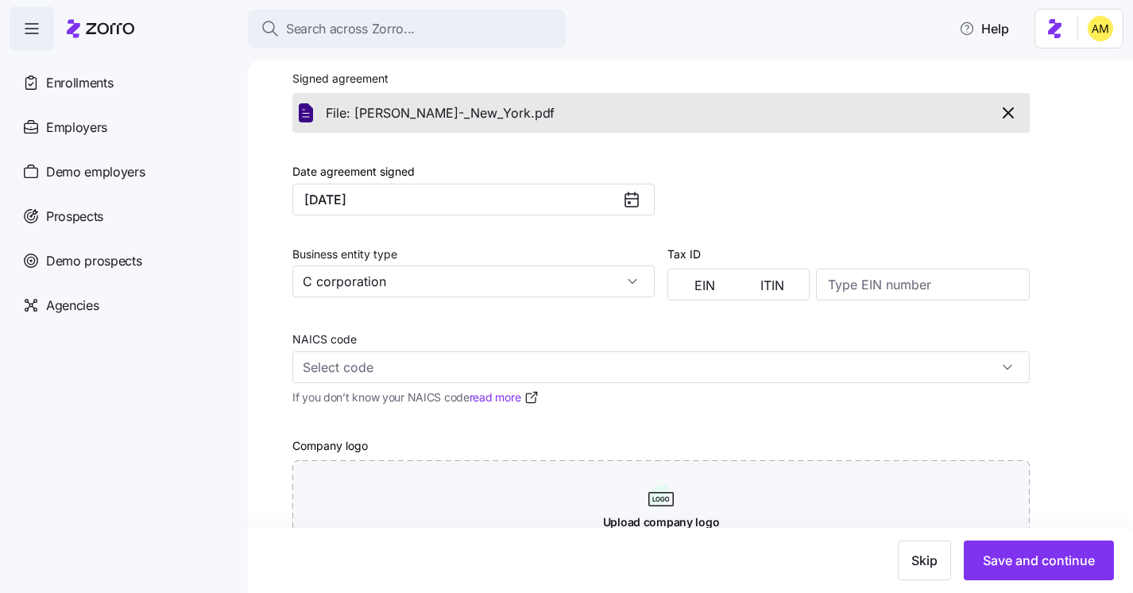
scroll to position [620, 0]
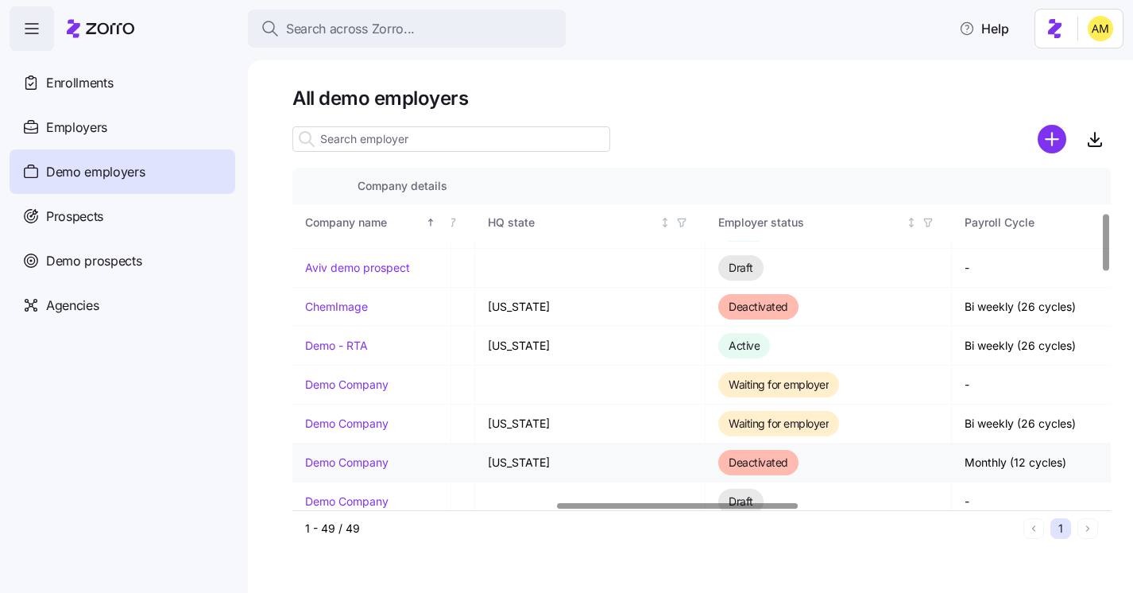
scroll to position [265, 906]
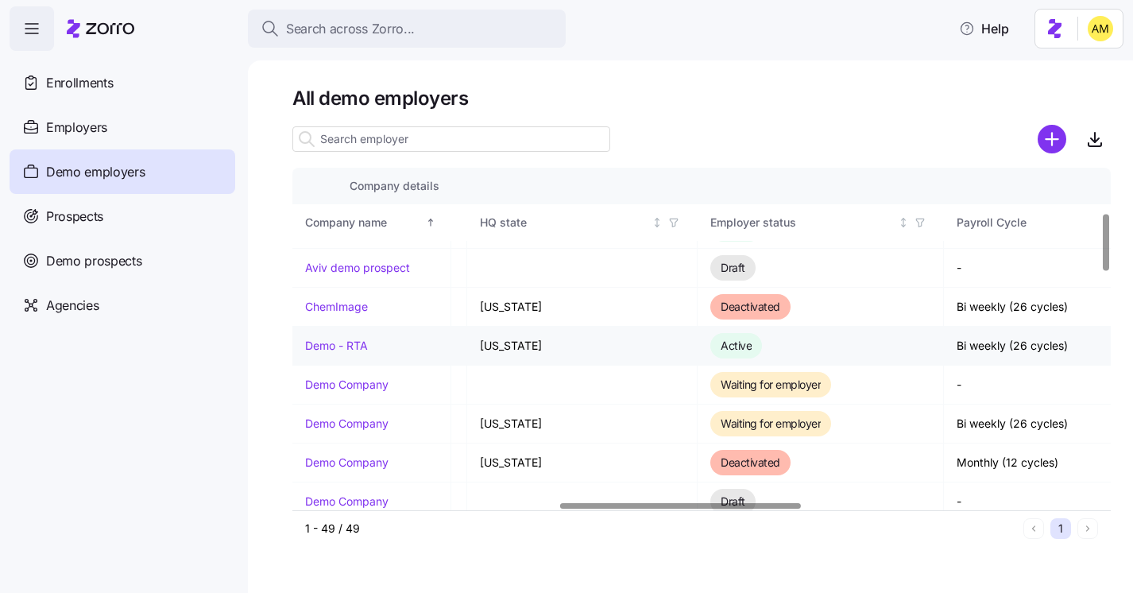
click at [319, 339] on link "Demo - RTA" at bounding box center [336, 346] width 63 height 16
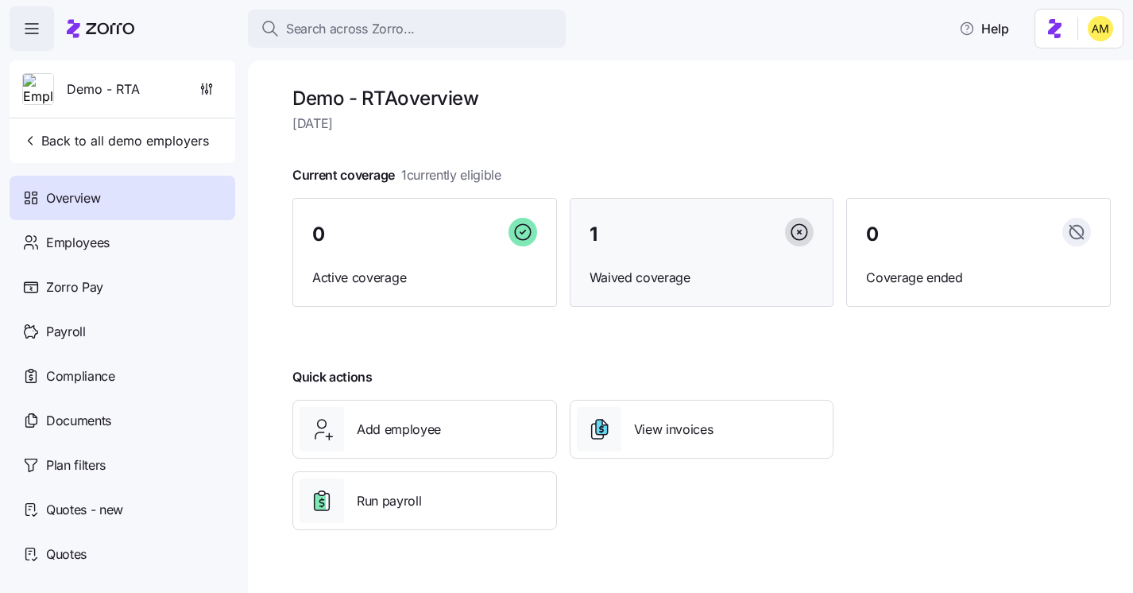
click at [664, 250] on div "1" at bounding box center [702, 235] width 225 height 34
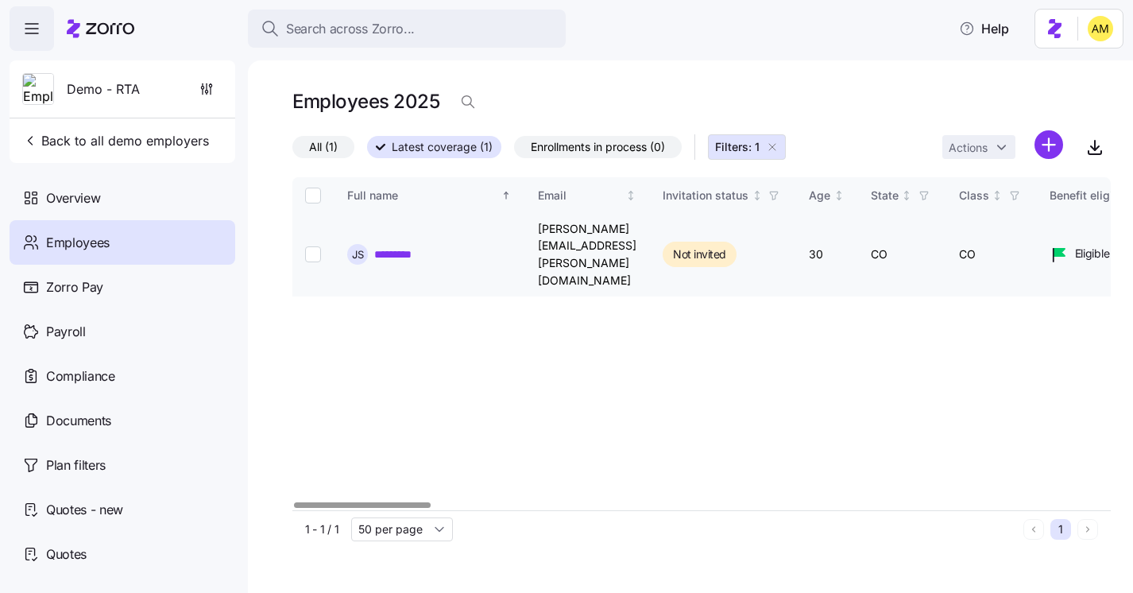
click at [388, 246] on link "*********" at bounding box center [403, 254] width 59 height 16
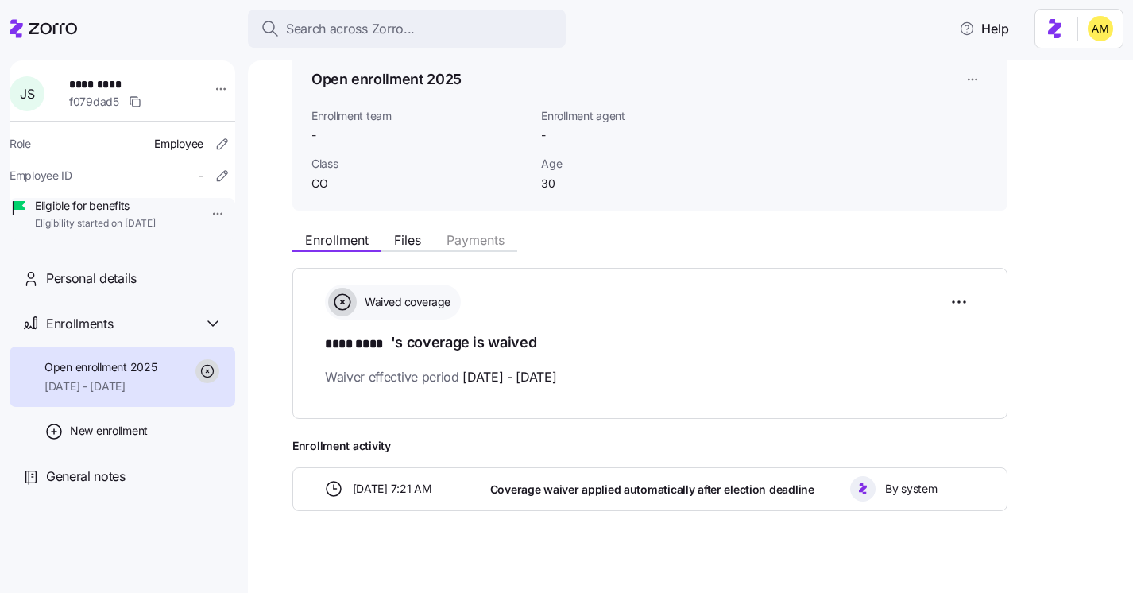
scroll to position [86, 0]
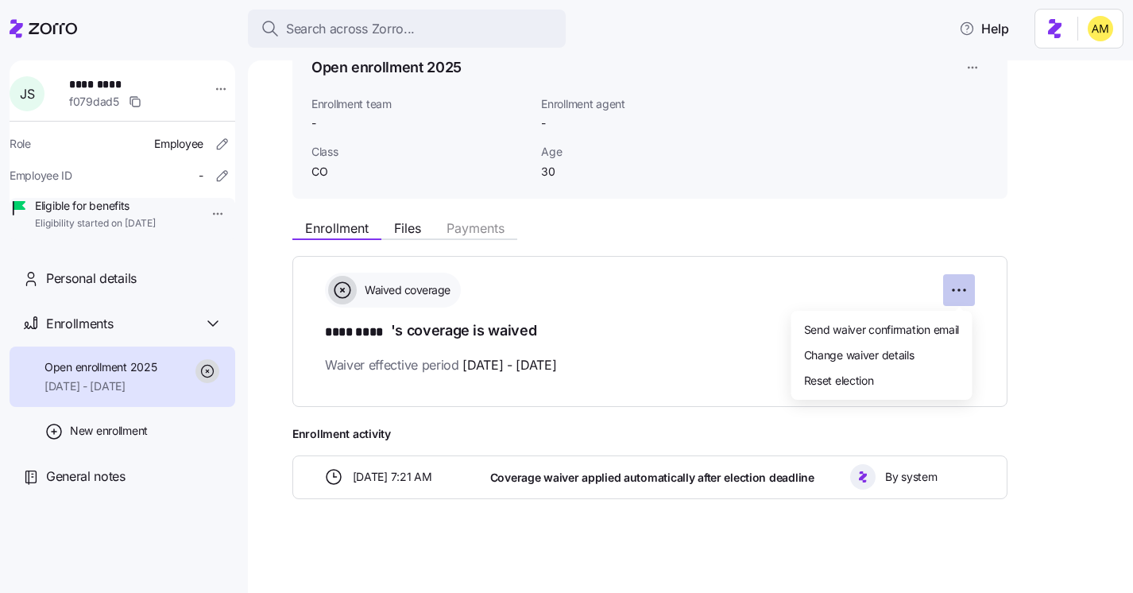
click at [961, 289] on html "Search across Zorro... Help J S ********* f079dad5 Role Employee Employee ID - …" at bounding box center [566, 291] width 1133 height 583
click at [866, 379] on span "Reset election" at bounding box center [839, 380] width 70 height 16
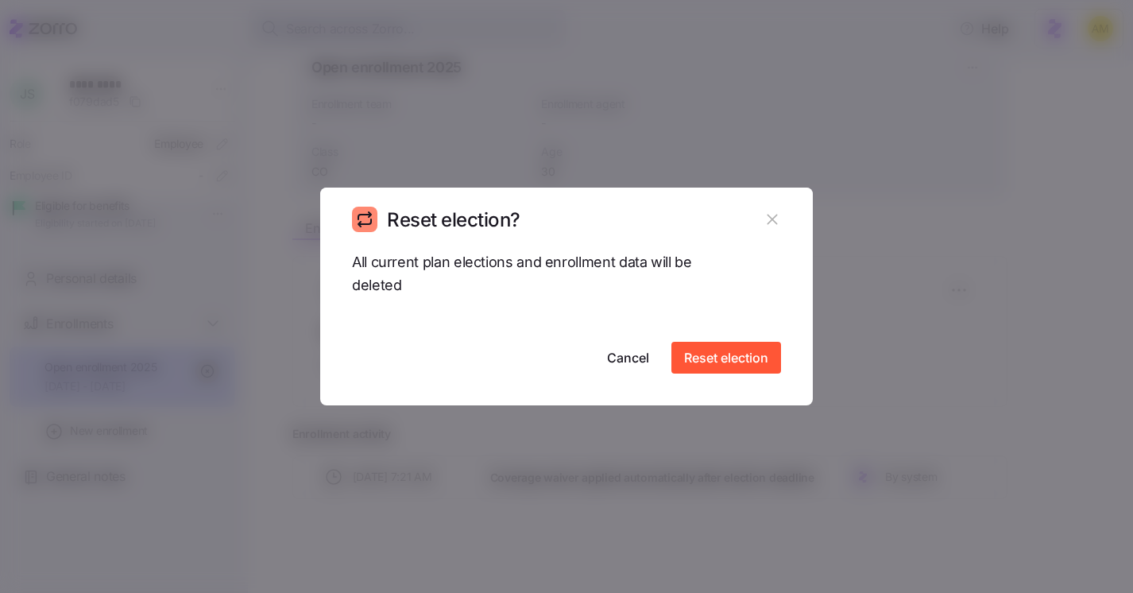
click at [775, 222] on icon "button" at bounding box center [772, 220] width 10 height 10
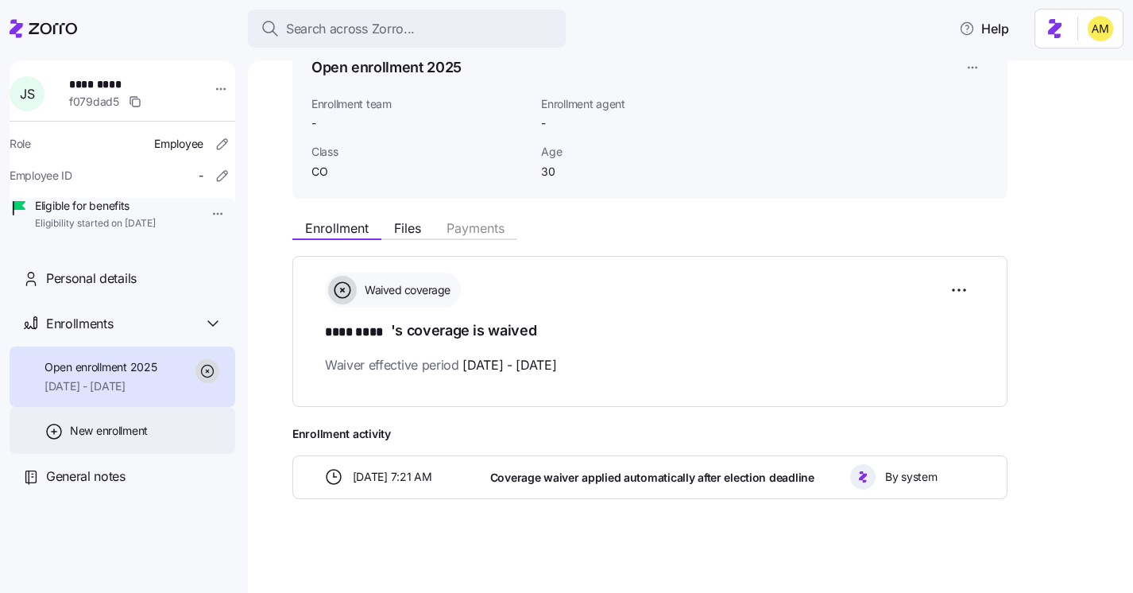
click at [57, 441] on icon at bounding box center [53, 431] width 19 height 19
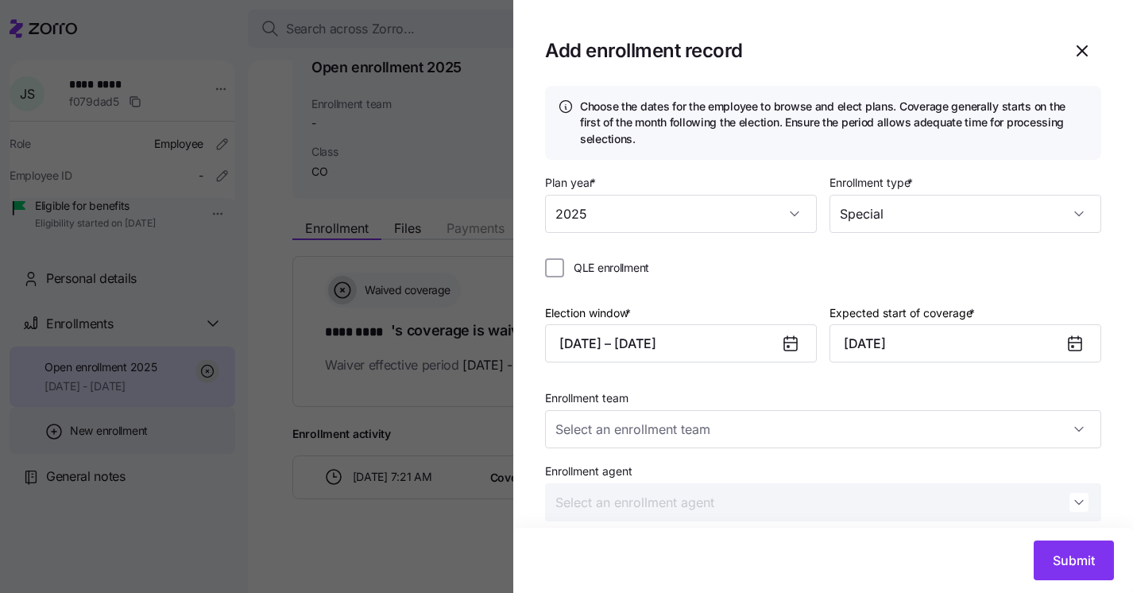
type input "Zorro Demo"
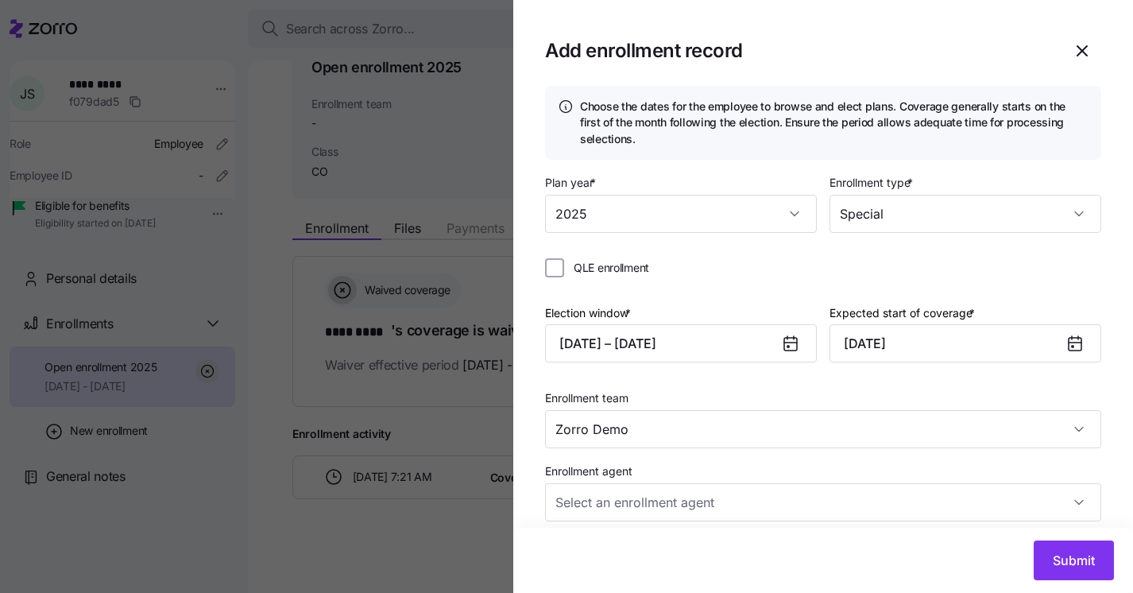
click at [362, 546] on div at bounding box center [566, 296] width 1133 height 593
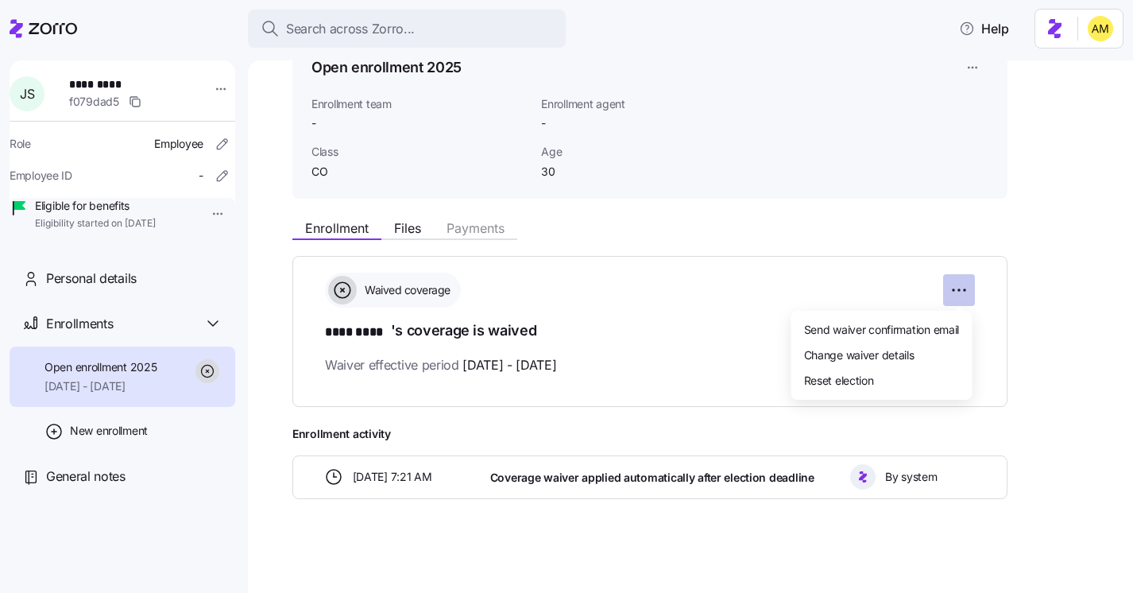
click at [963, 291] on html "Search across Zorro... Help J S ********* f079dad5 Role Employee Employee ID - …" at bounding box center [566, 291] width 1133 height 583
